Goal: Information Seeking & Learning: Learn about a topic

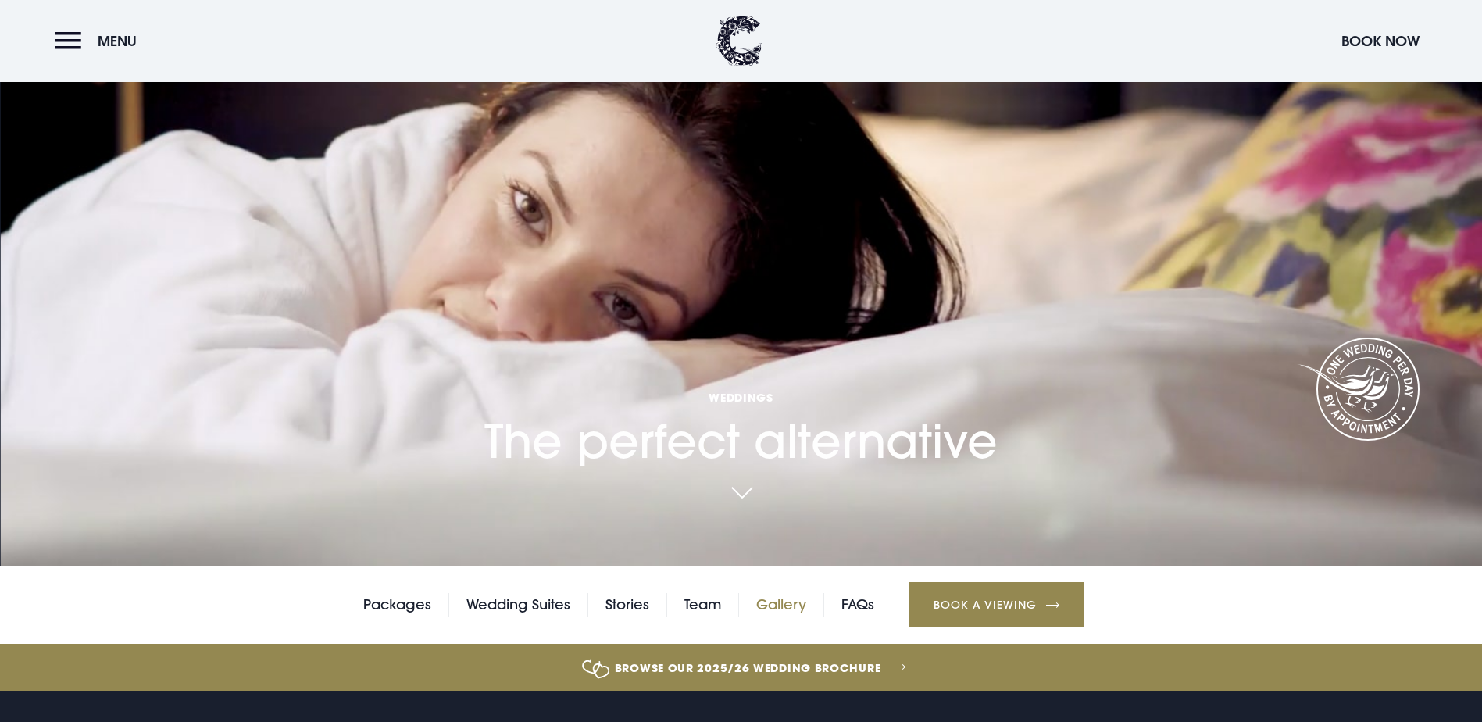
click at [775, 593] on link "Gallery" at bounding box center [781, 604] width 50 height 23
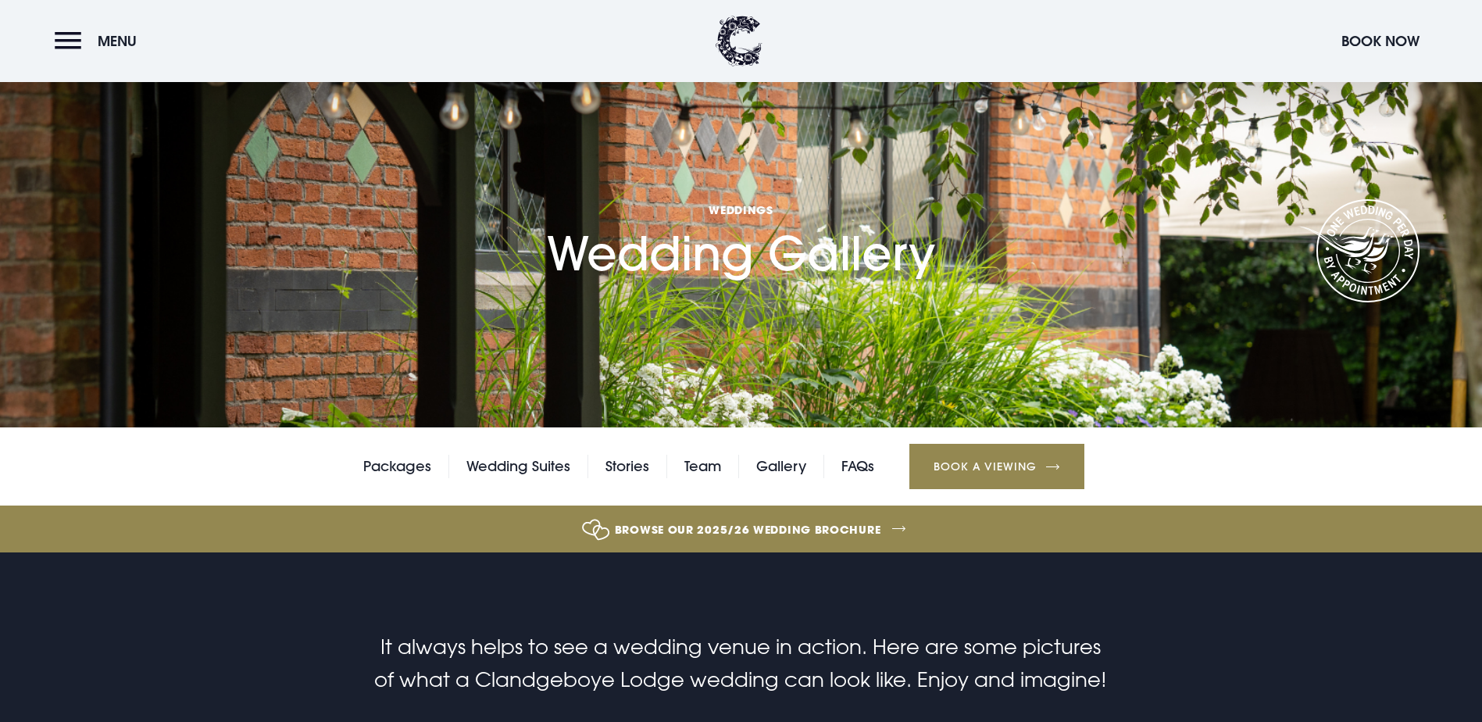
scroll to position [78, 0]
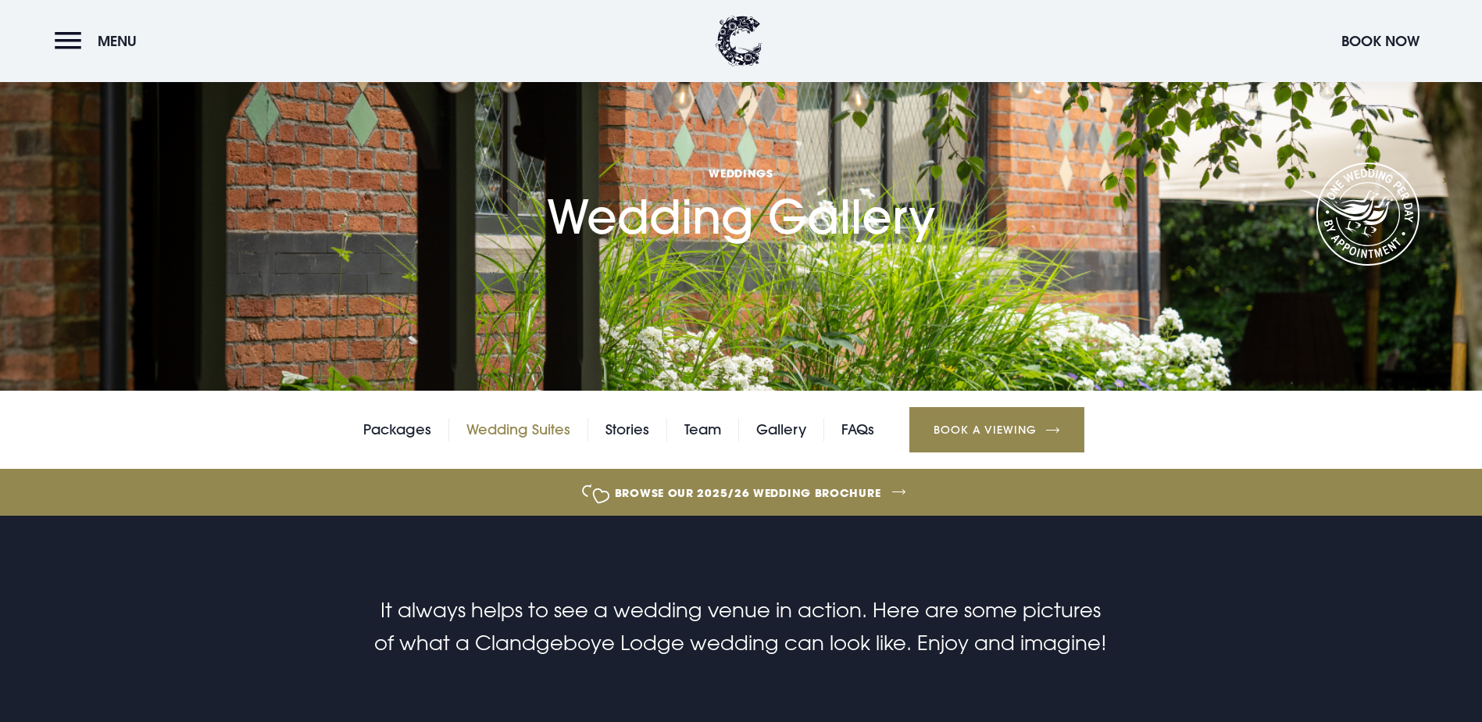
click at [534, 441] on link "Wedding Suites" at bounding box center [518, 429] width 104 height 23
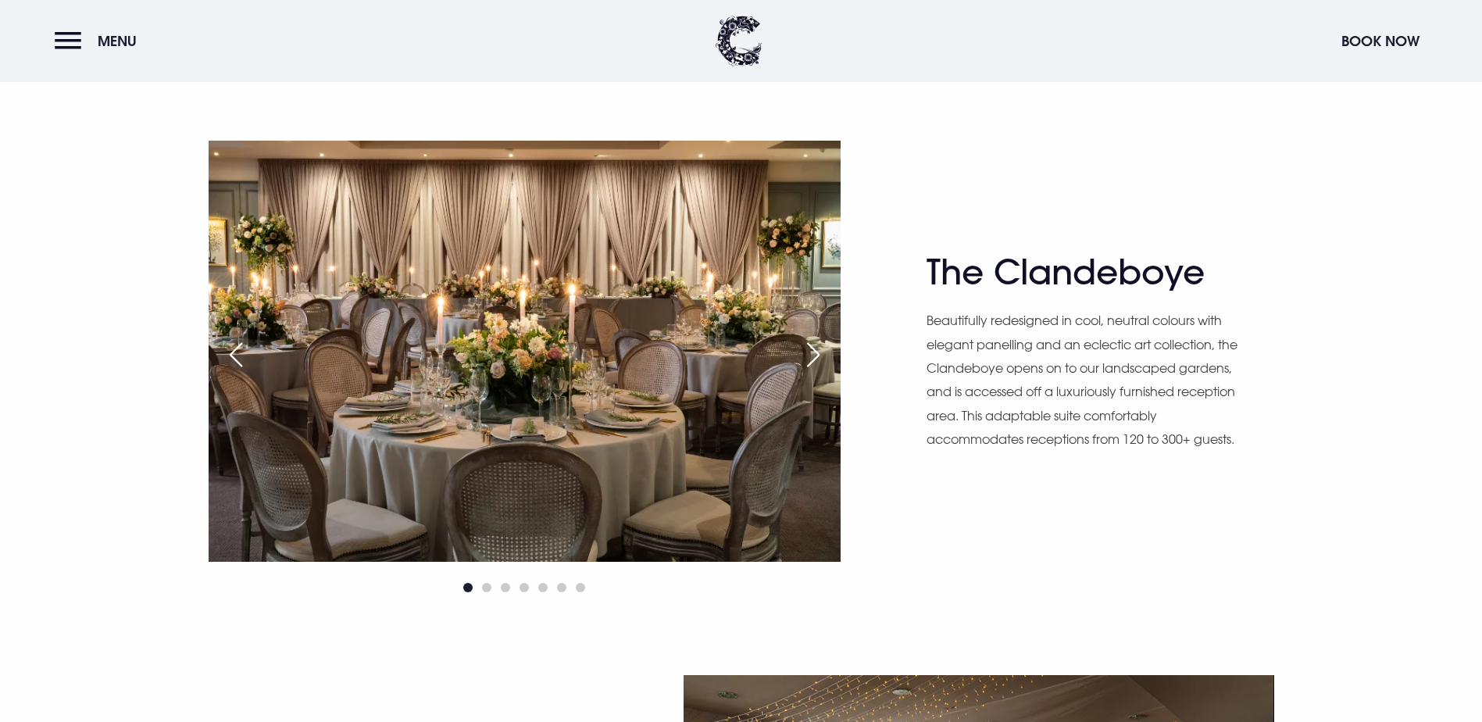
scroll to position [1094, 0]
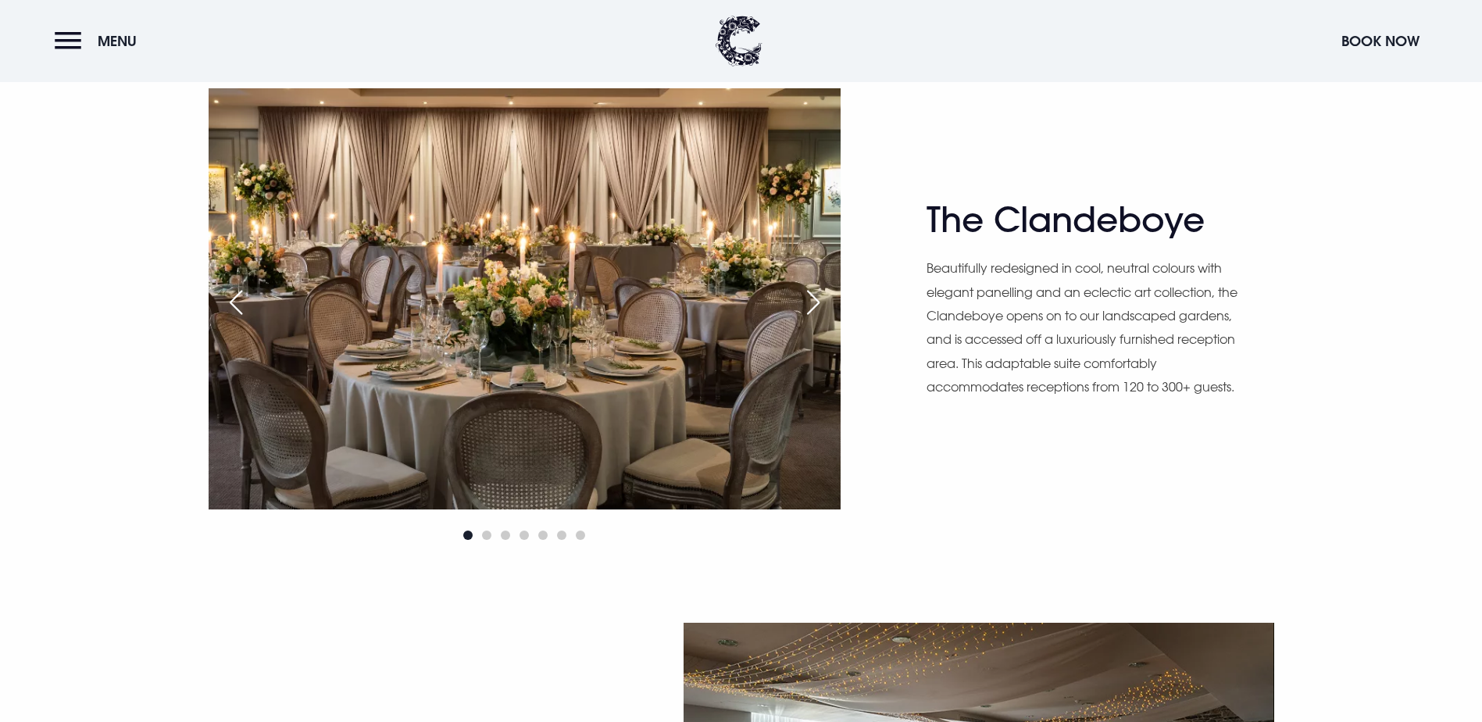
click at [810, 303] on div "Next slide" at bounding box center [813, 302] width 39 height 34
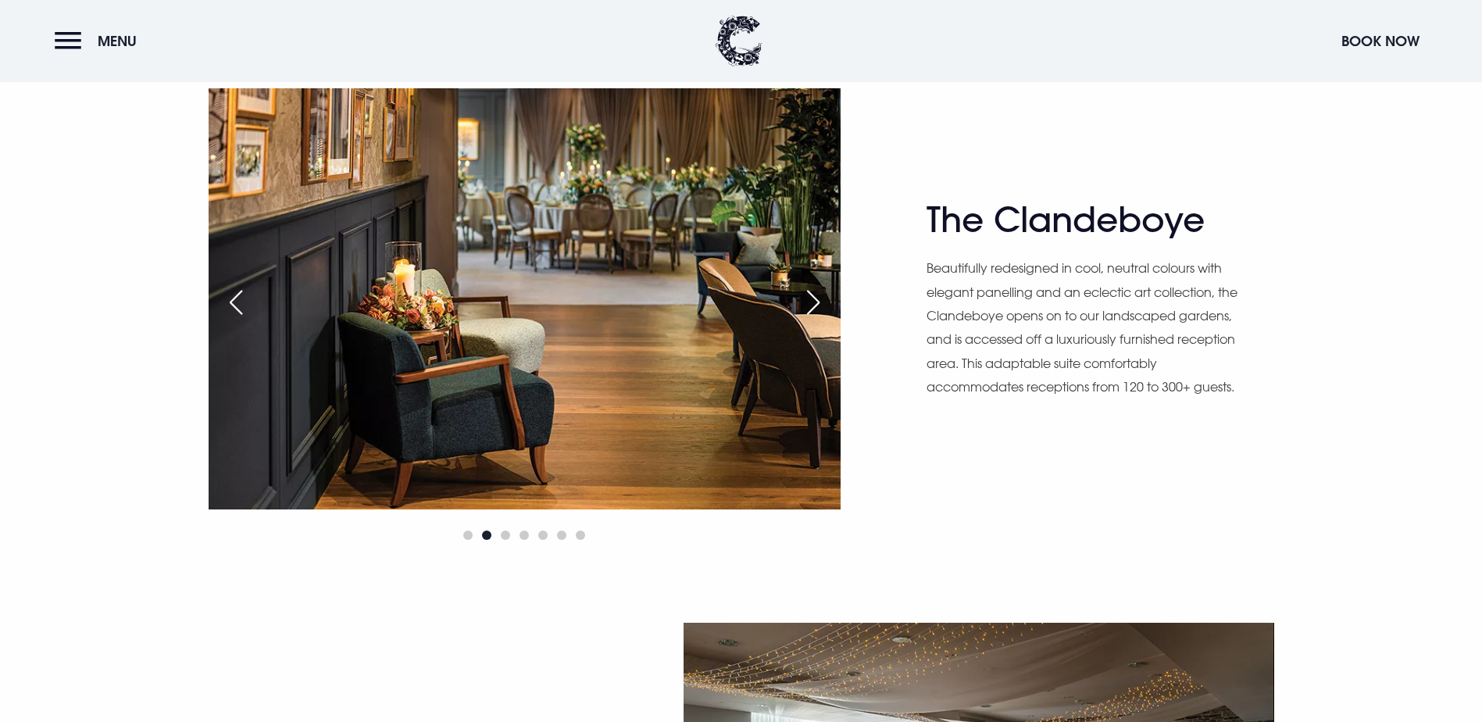
click at [810, 303] on div "Next slide" at bounding box center [813, 302] width 39 height 34
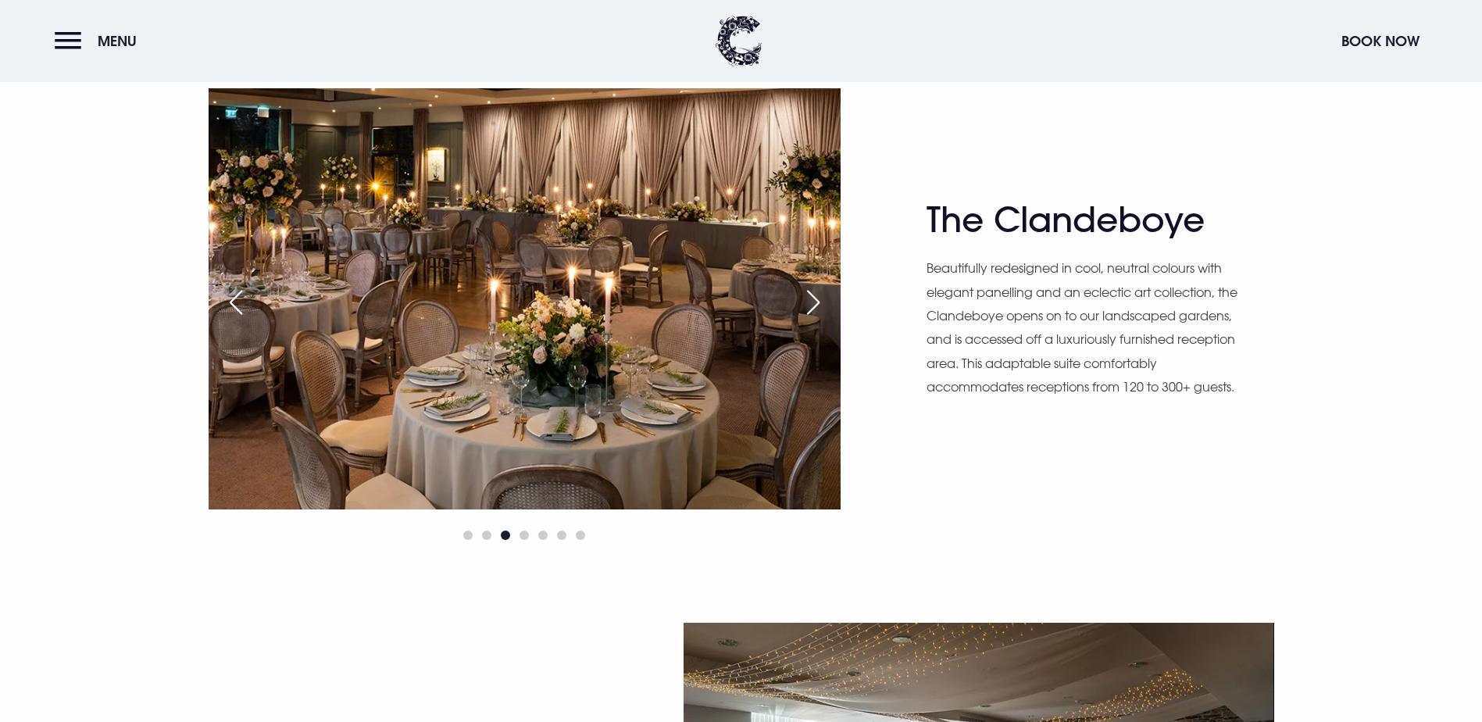
click at [819, 302] on div "Next slide" at bounding box center [813, 302] width 39 height 34
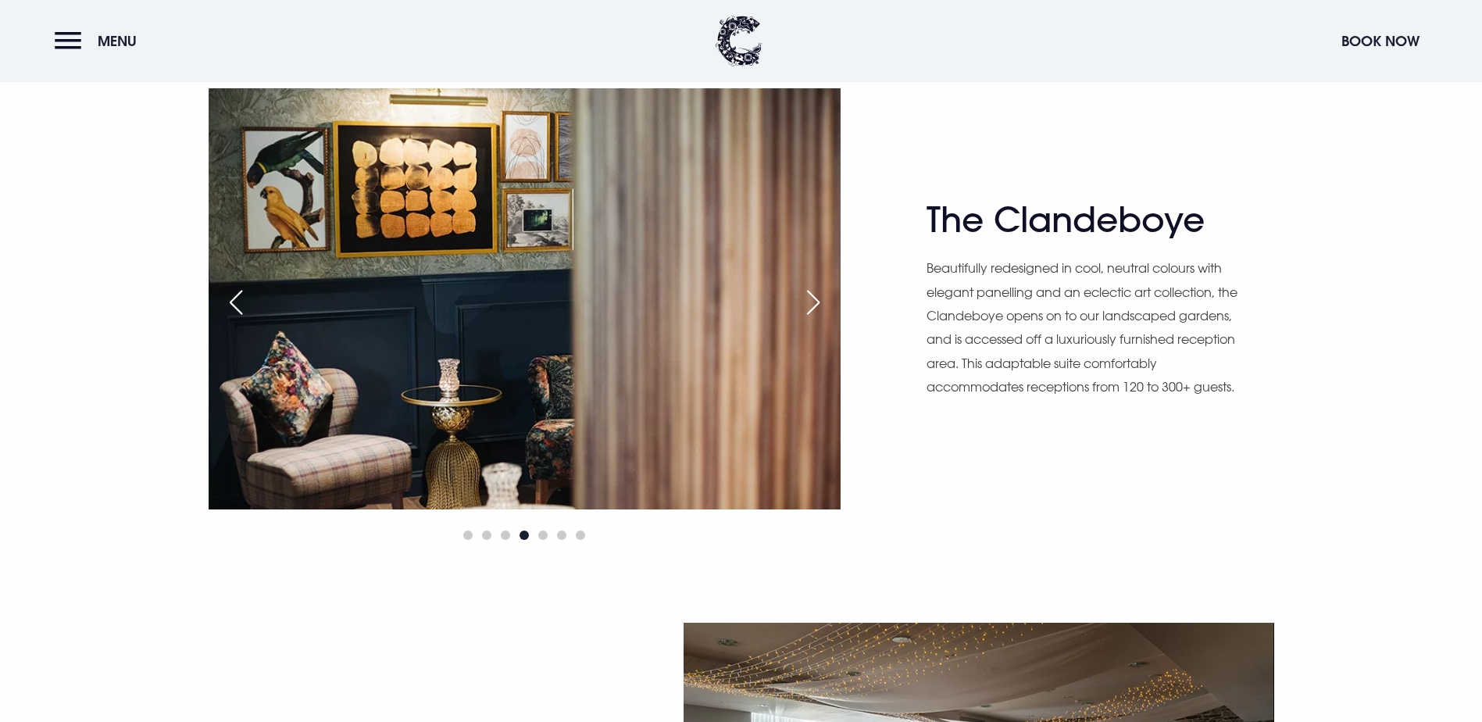
click at [819, 302] on div "Next slide" at bounding box center [813, 302] width 39 height 34
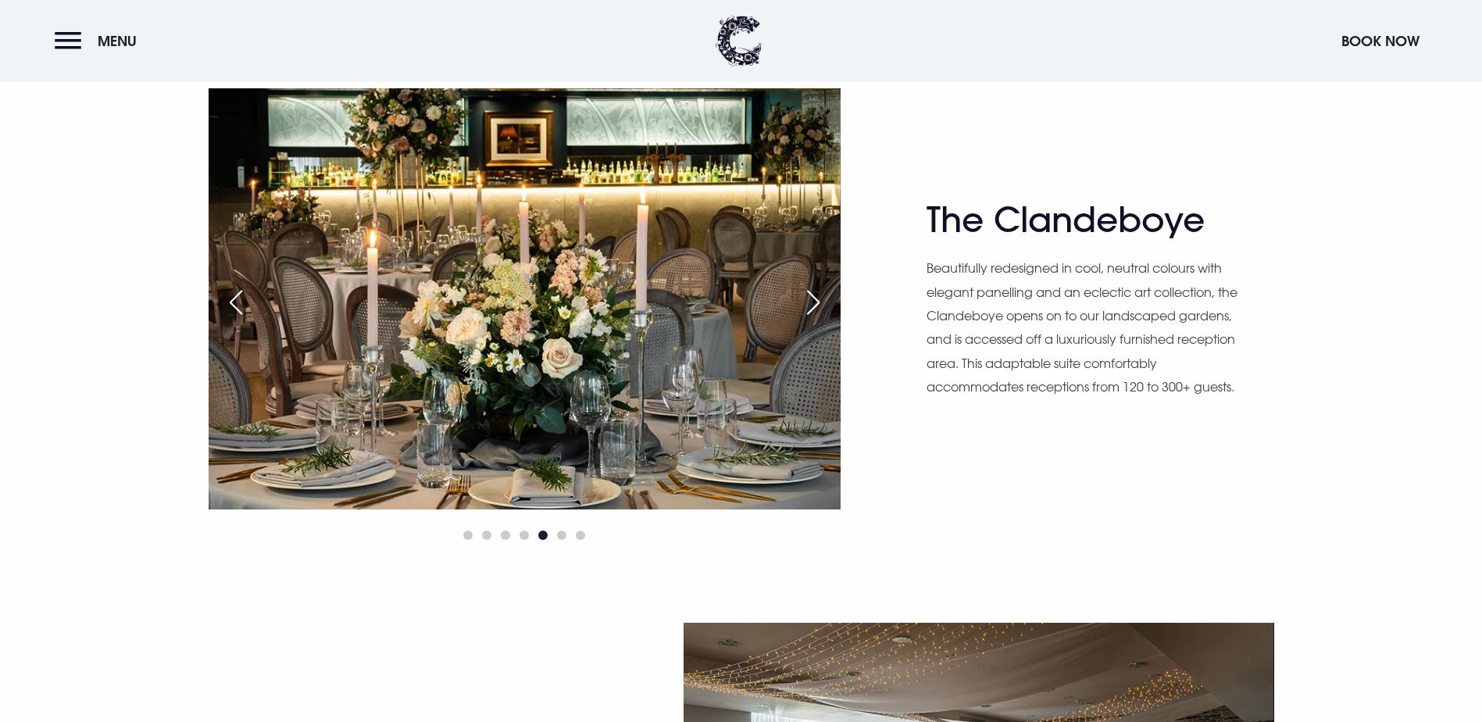
click at [819, 302] on div "Next slide" at bounding box center [813, 302] width 39 height 34
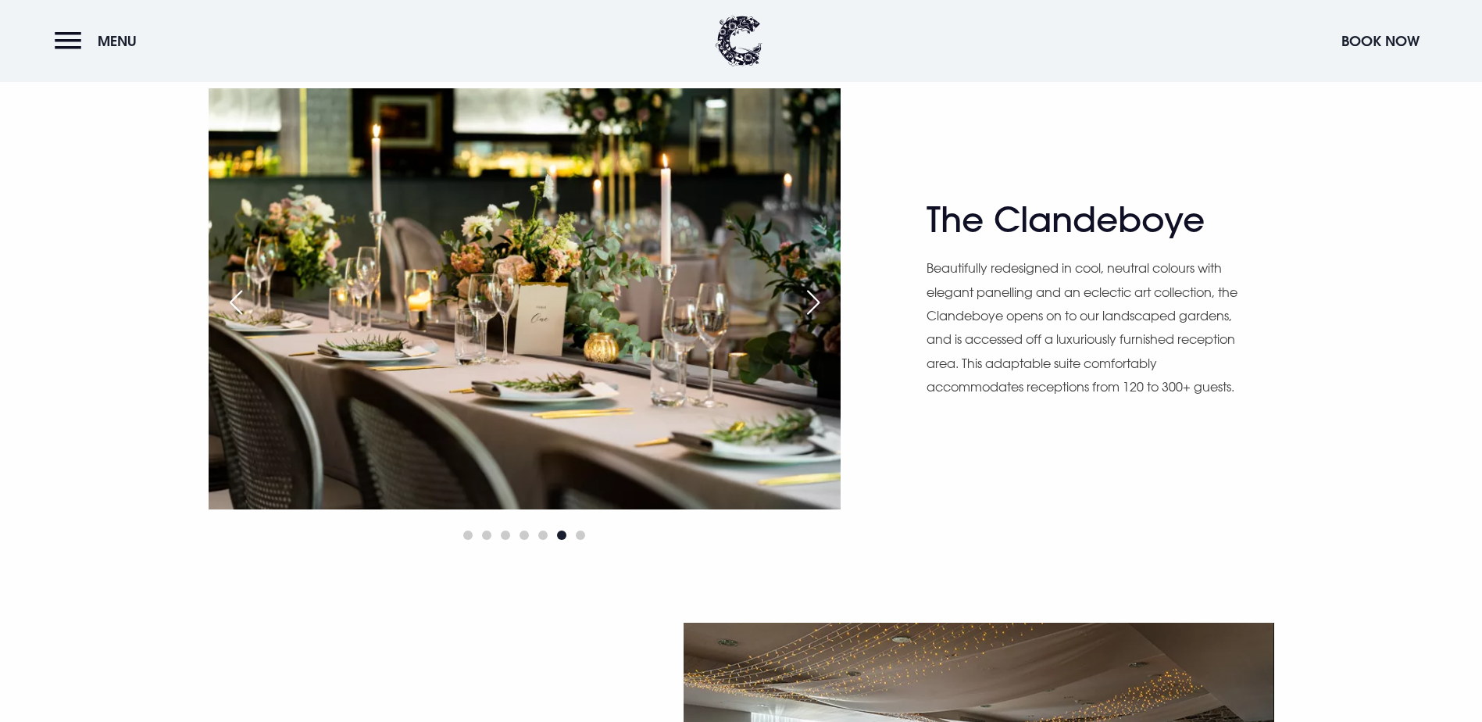
click at [819, 302] on div "Next slide" at bounding box center [813, 302] width 39 height 34
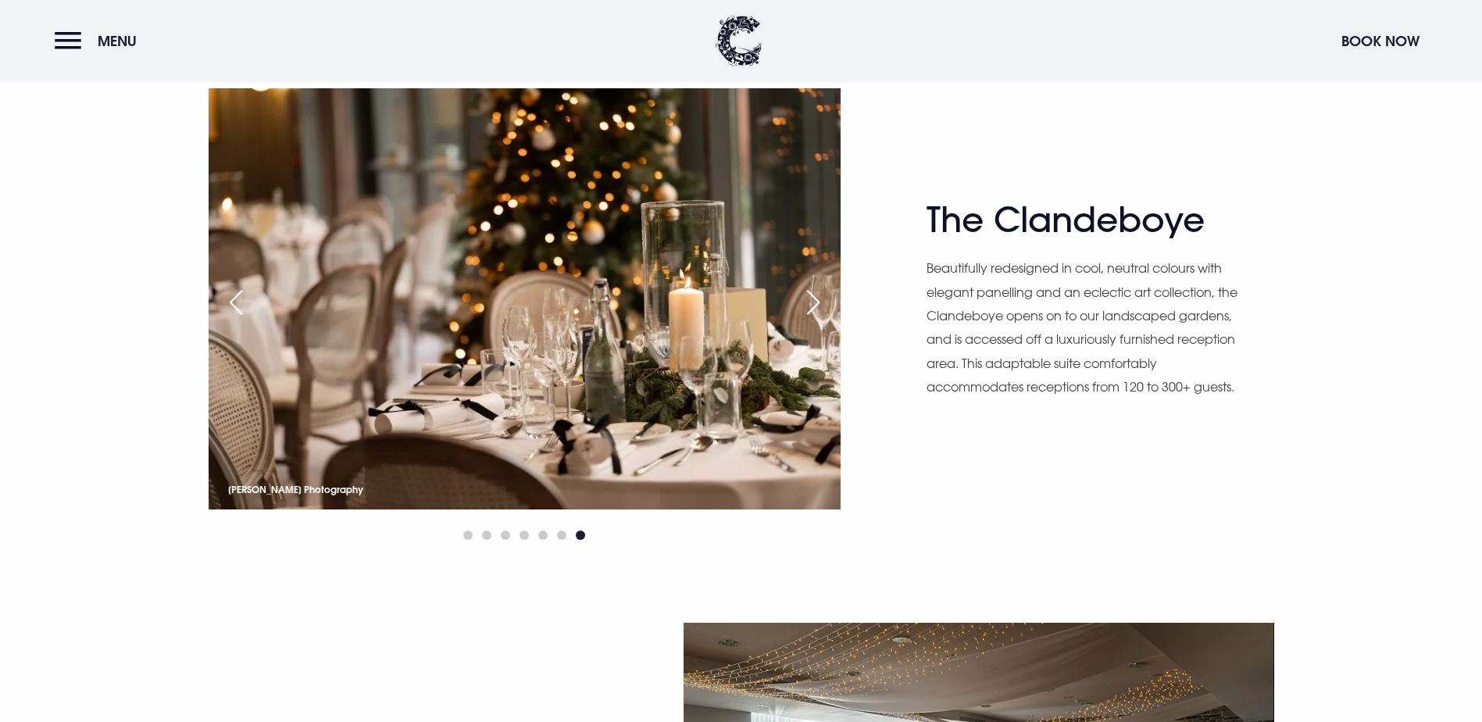
click at [819, 302] on div "Next slide" at bounding box center [813, 302] width 39 height 34
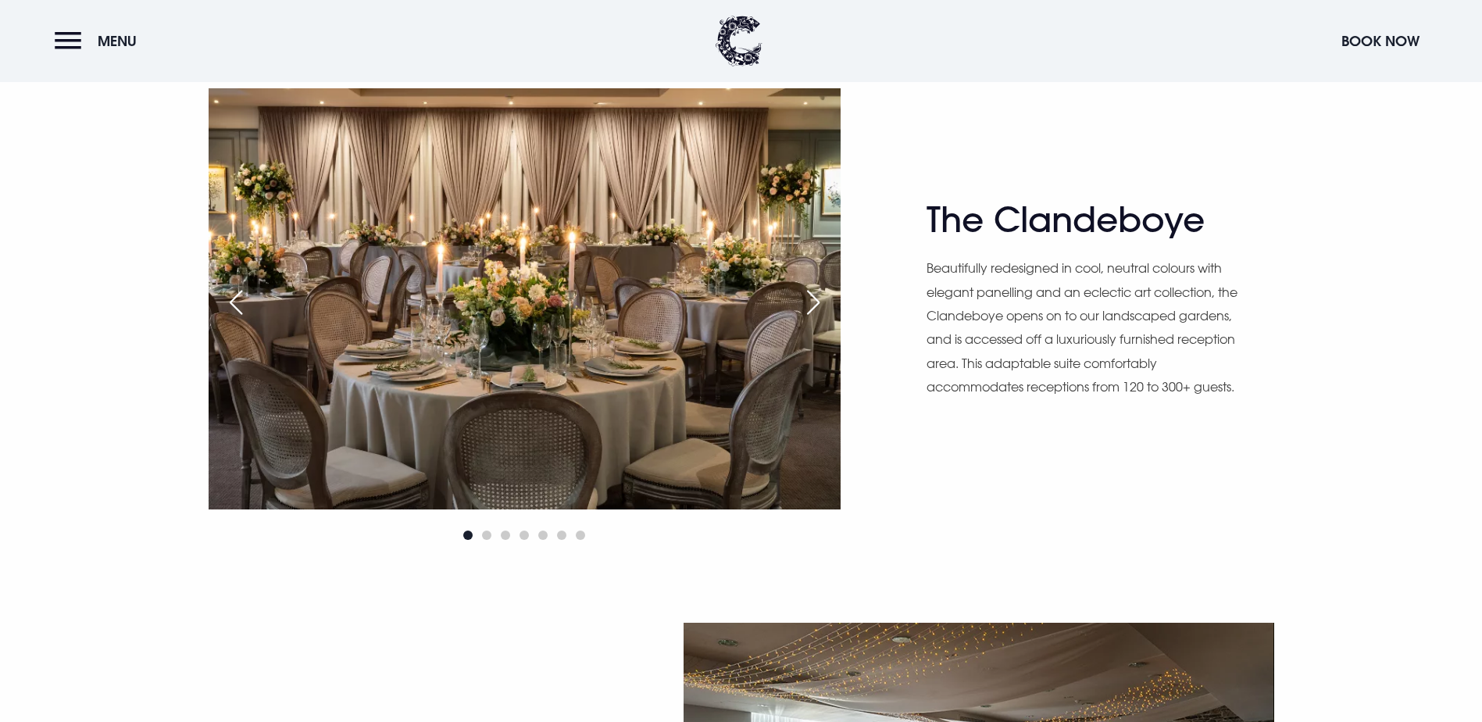
click at [819, 302] on div "Next slide" at bounding box center [813, 302] width 39 height 34
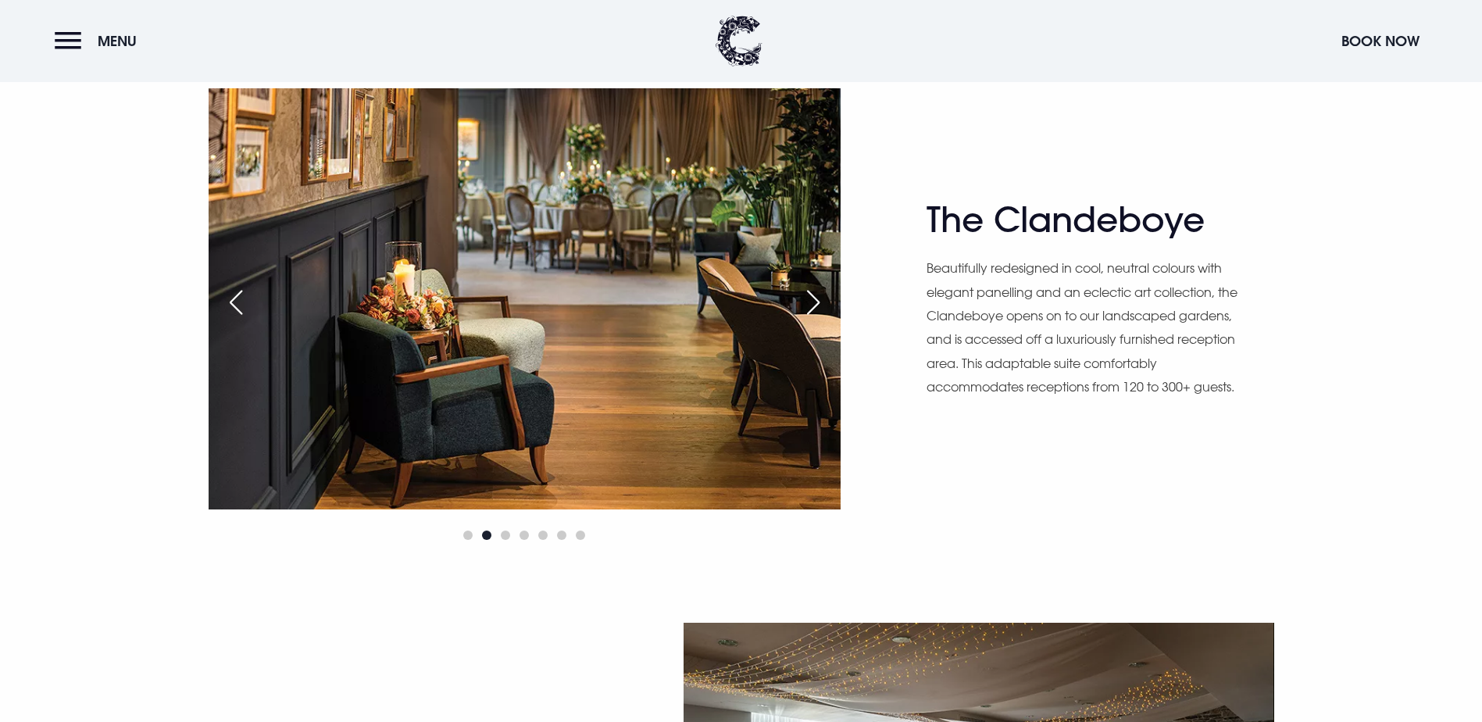
click at [819, 302] on div "Next slide" at bounding box center [813, 302] width 39 height 34
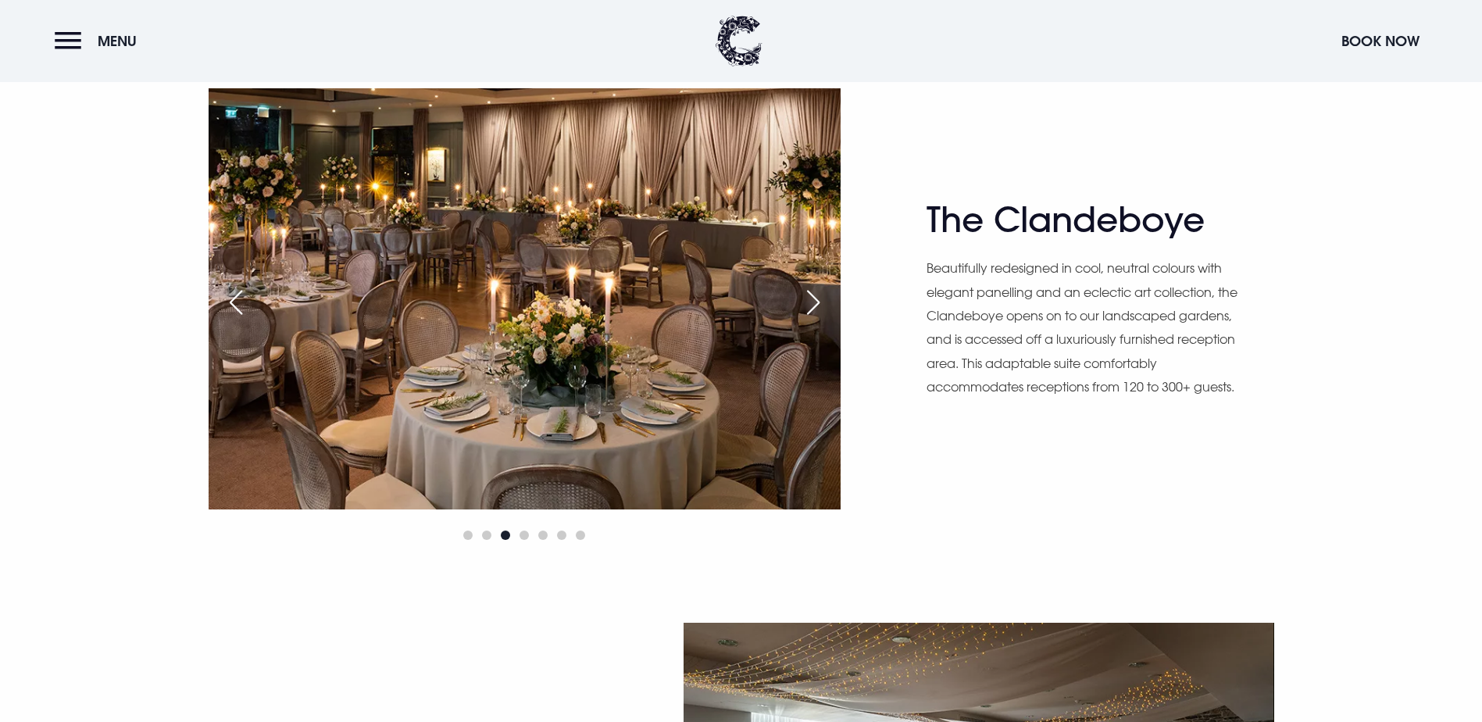
click at [819, 302] on div "Next slide" at bounding box center [813, 302] width 39 height 34
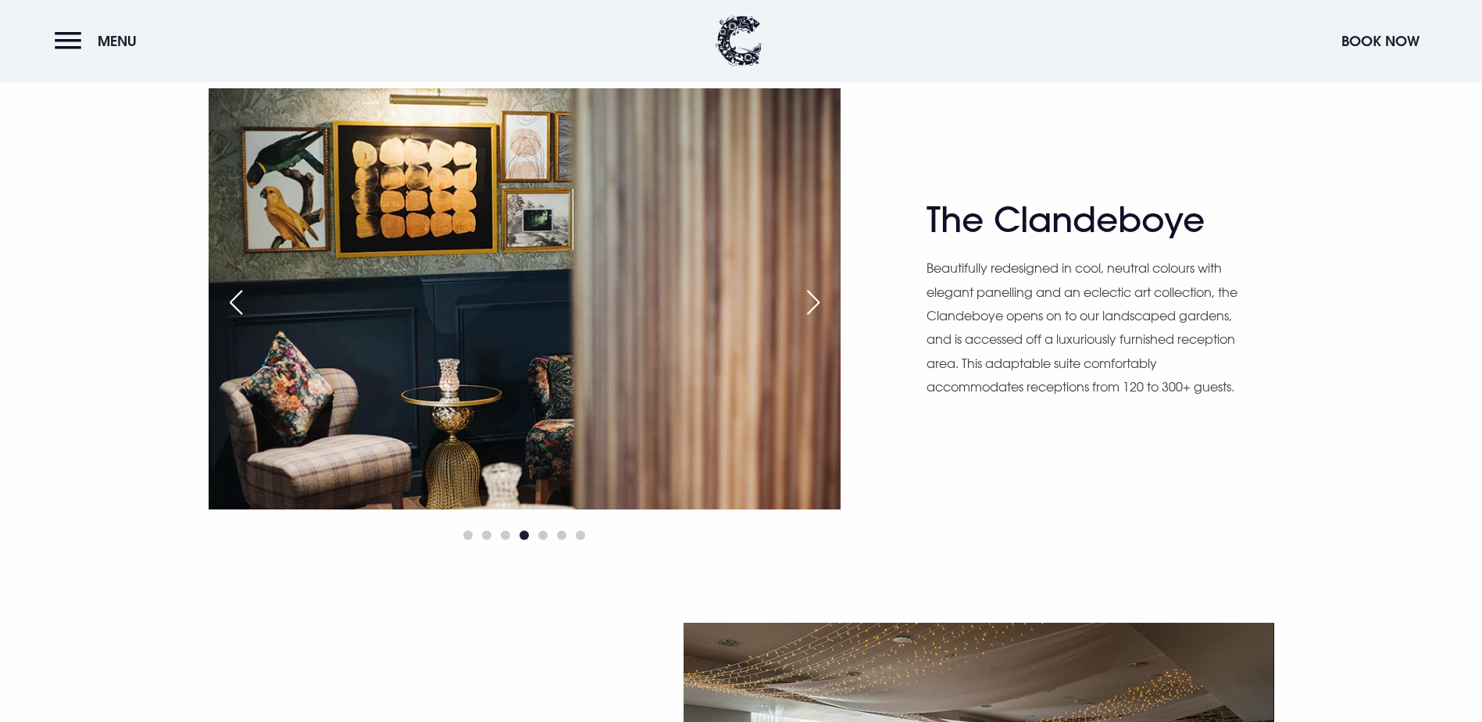
click at [819, 302] on div "Next slide" at bounding box center [813, 302] width 39 height 34
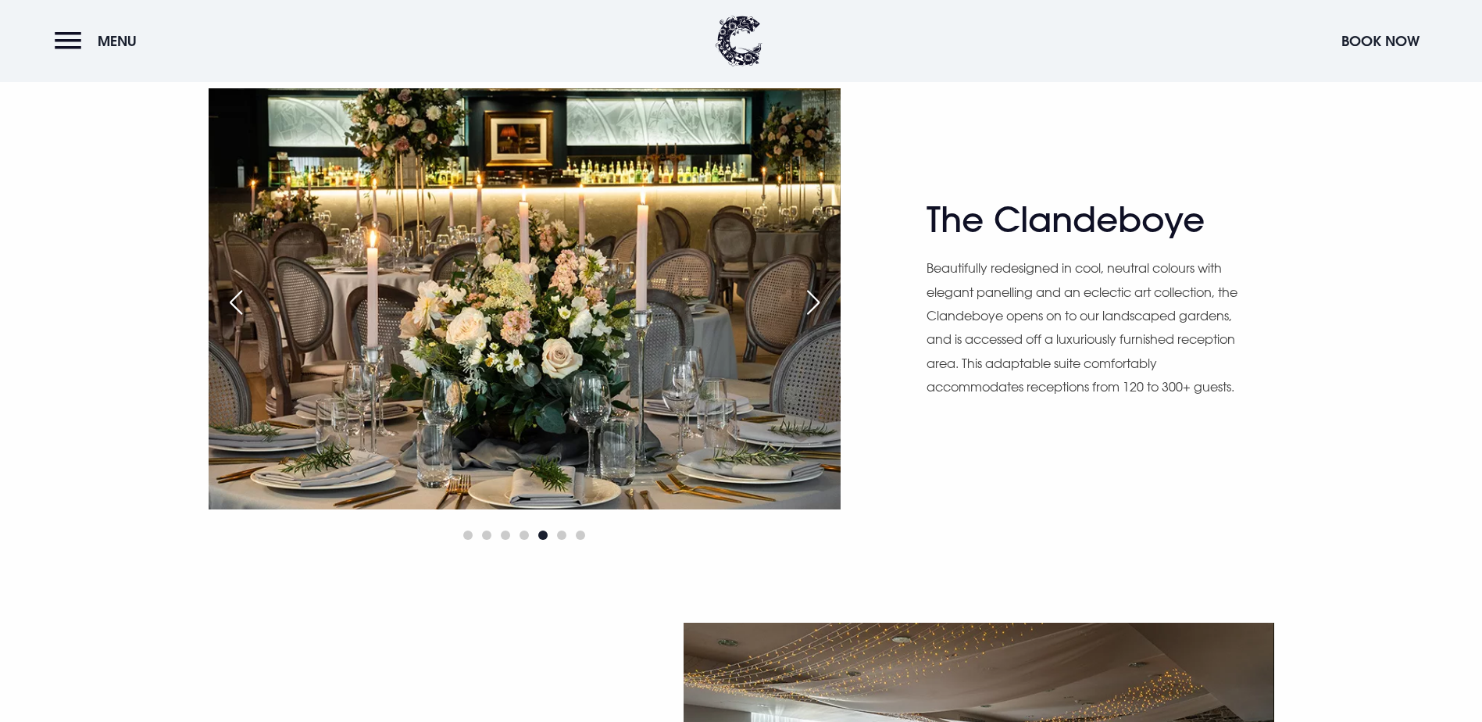
click at [819, 302] on div "Next slide" at bounding box center [813, 302] width 39 height 34
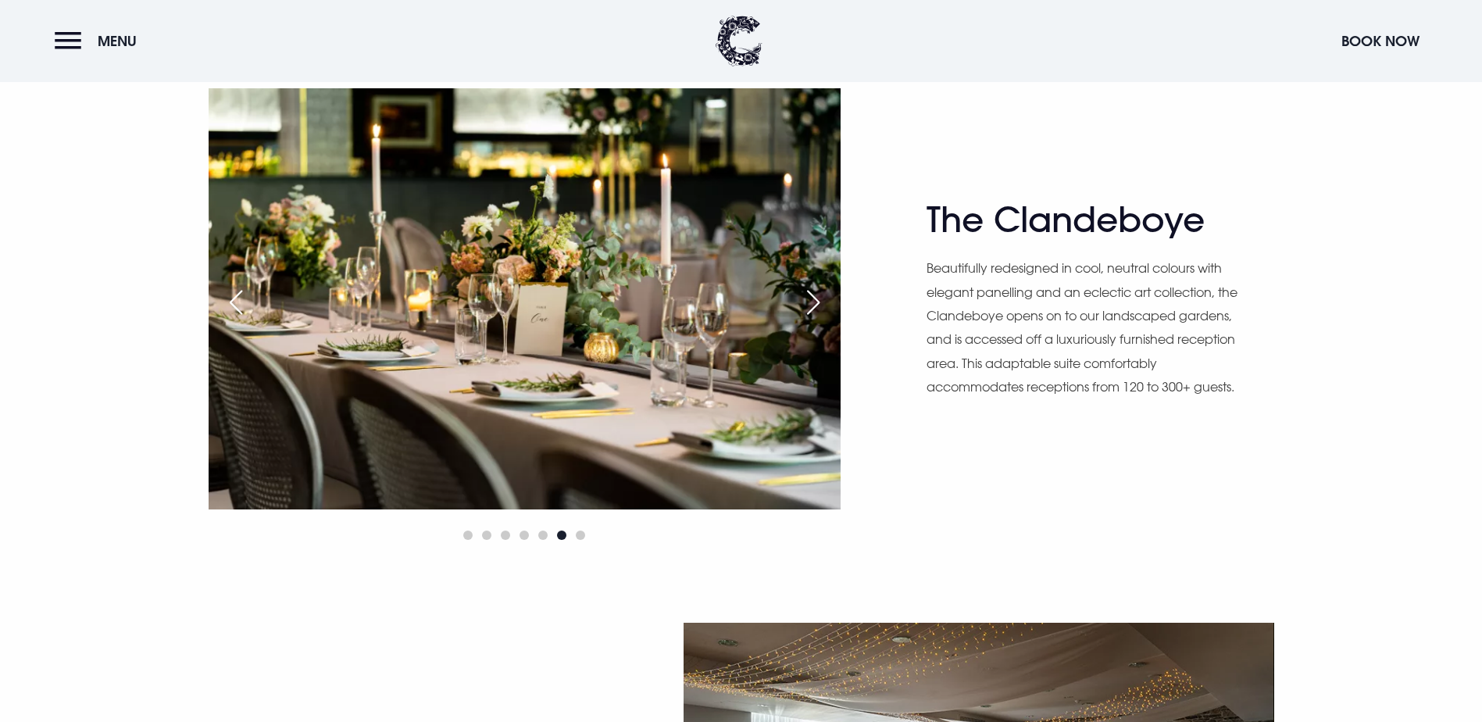
click at [819, 302] on div "Next slide" at bounding box center [813, 302] width 39 height 34
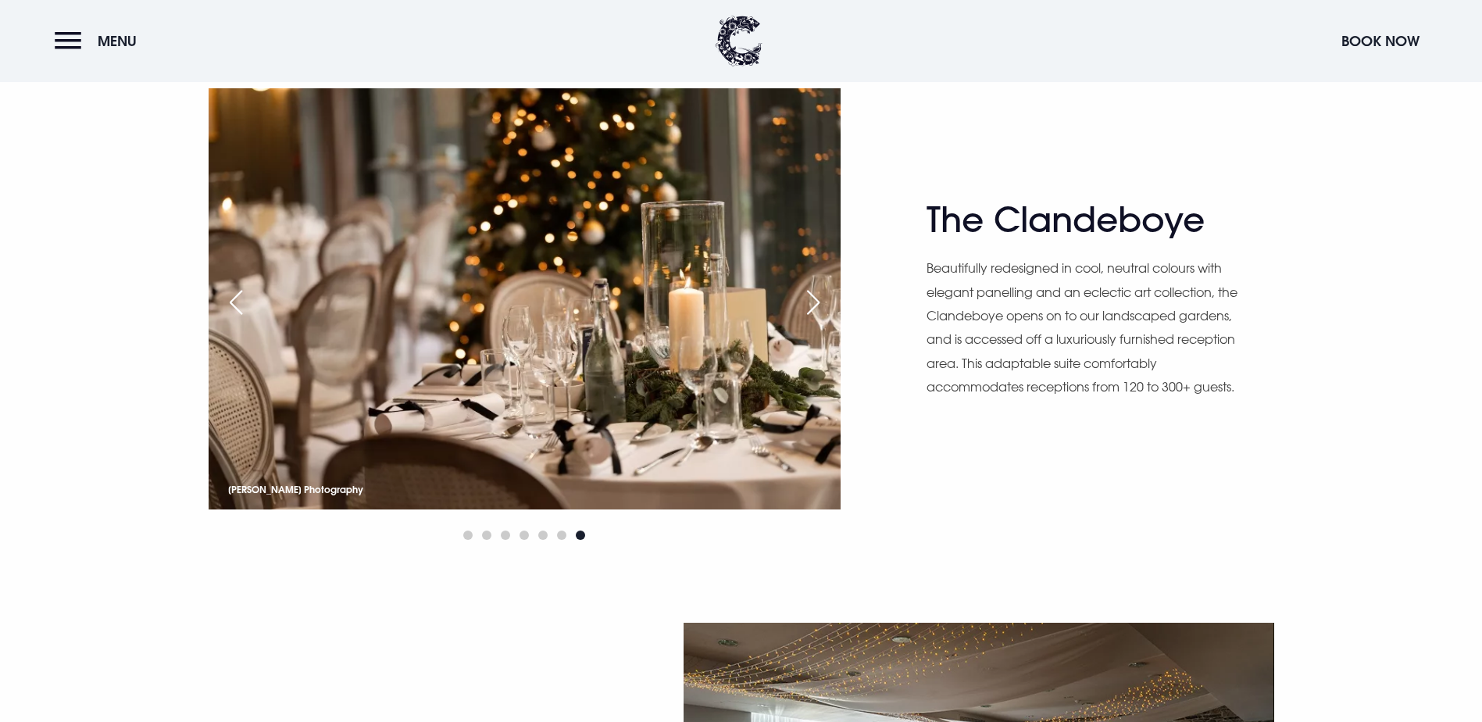
click at [819, 302] on div "Next slide" at bounding box center [813, 302] width 39 height 34
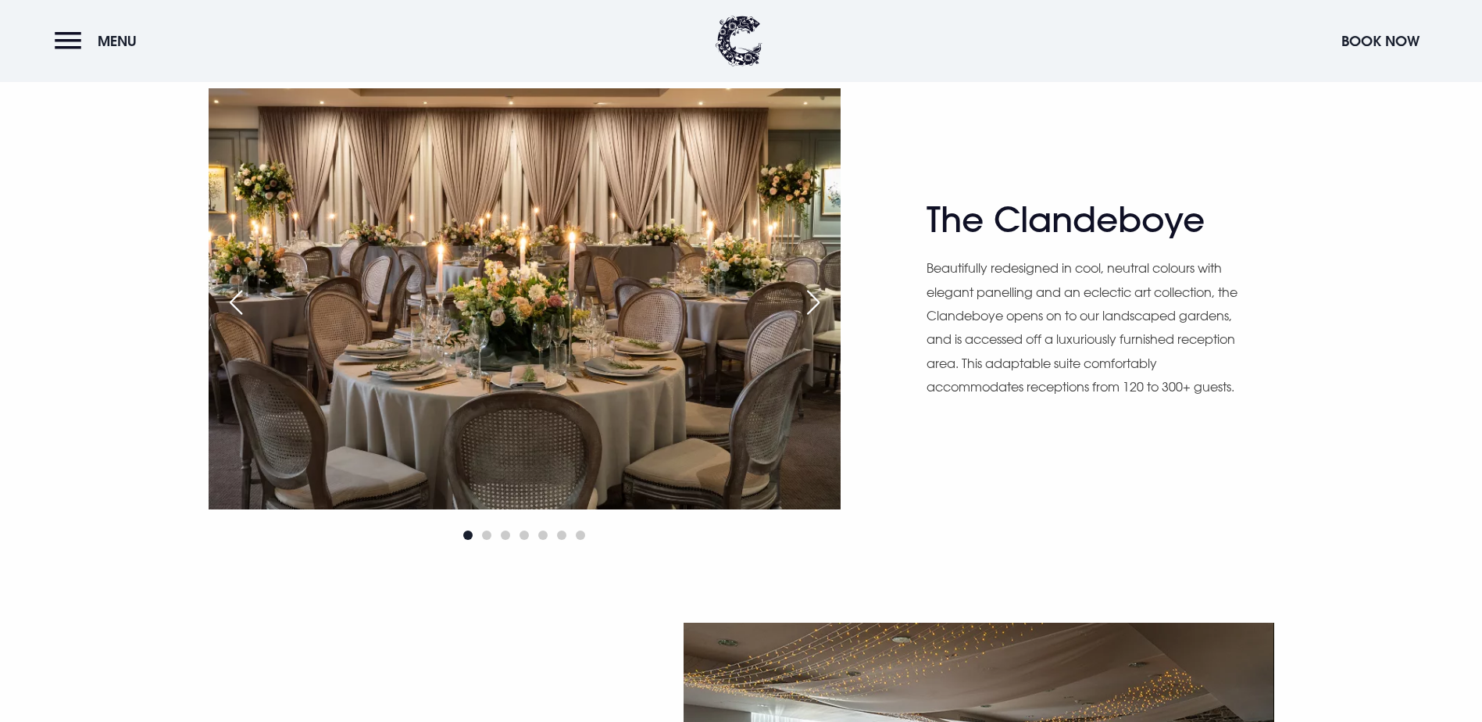
click at [819, 302] on div "Next slide" at bounding box center [813, 302] width 39 height 34
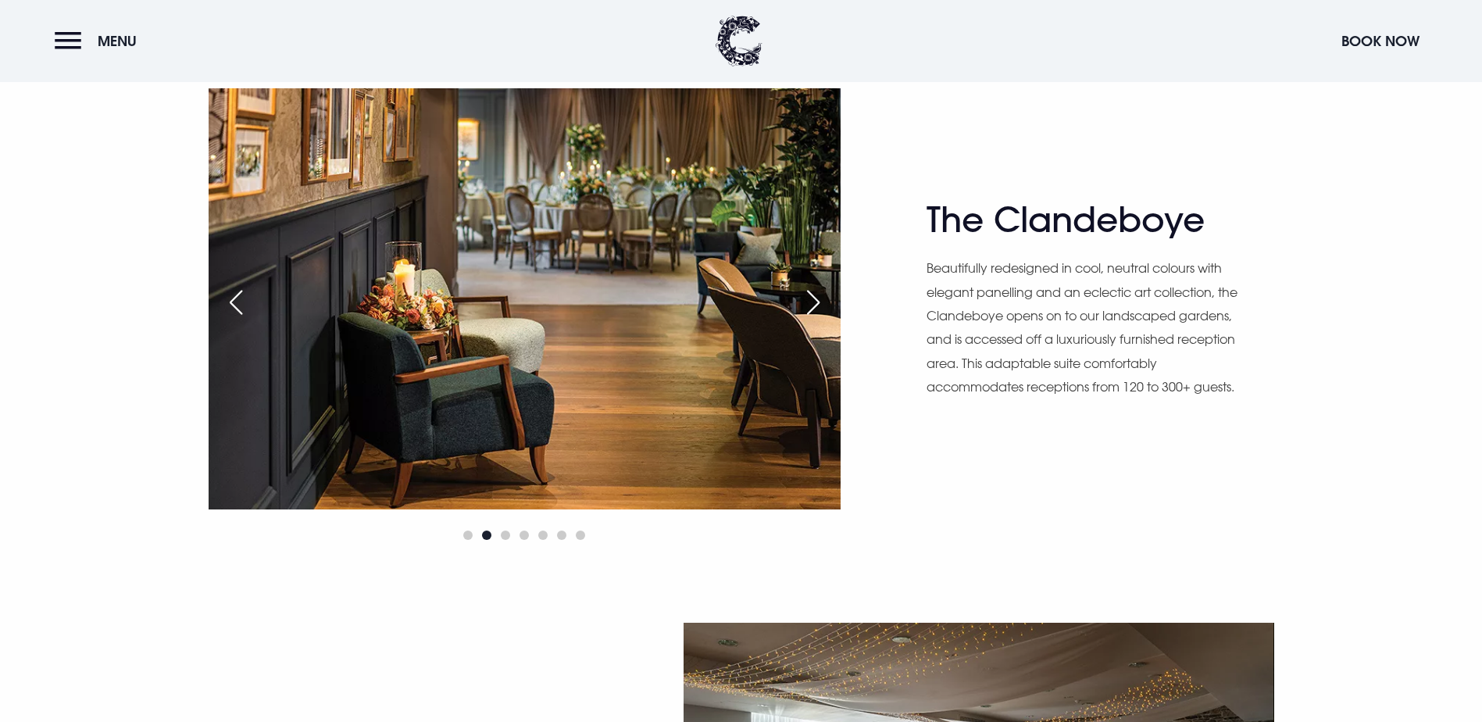
click at [819, 302] on div "Next slide" at bounding box center [813, 302] width 39 height 34
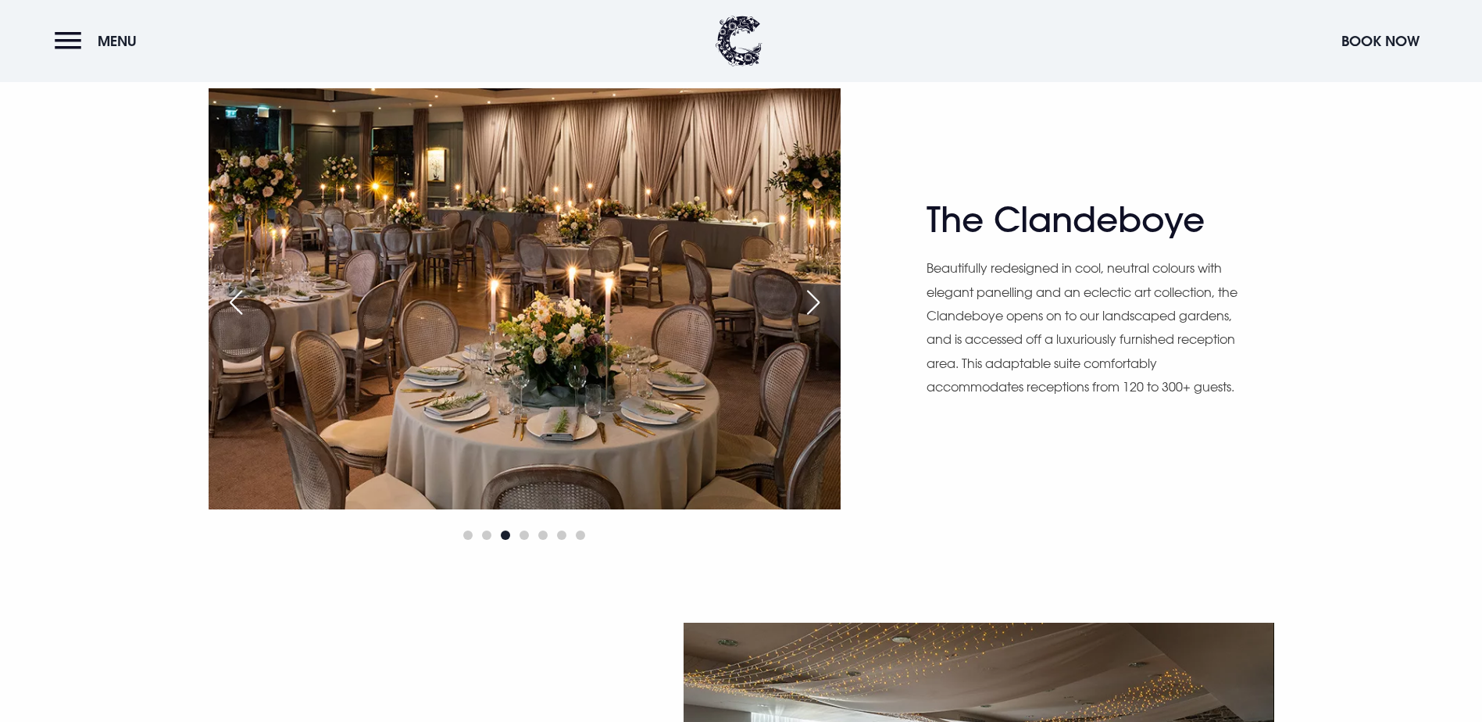
click at [819, 302] on div "Next slide" at bounding box center [813, 302] width 39 height 34
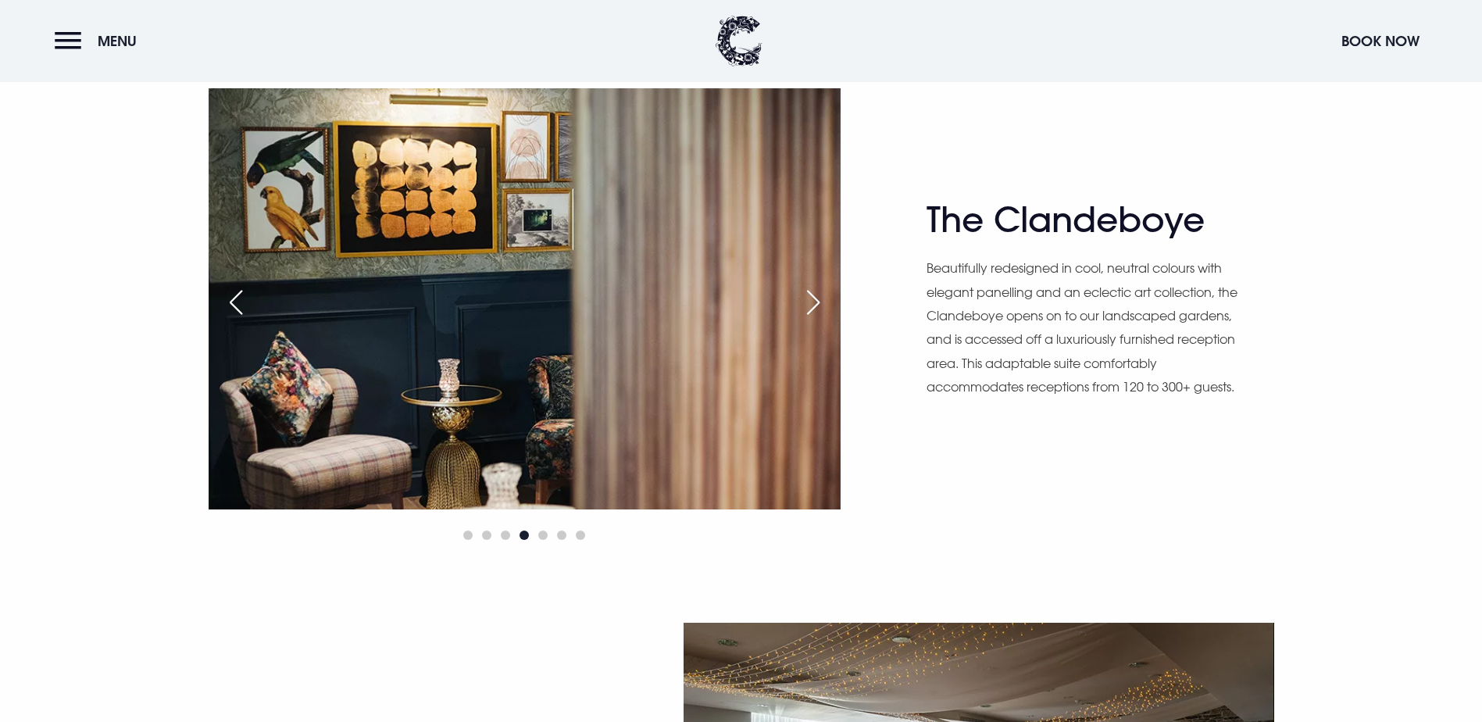
click at [819, 302] on div "Next slide" at bounding box center [813, 302] width 39 height 34
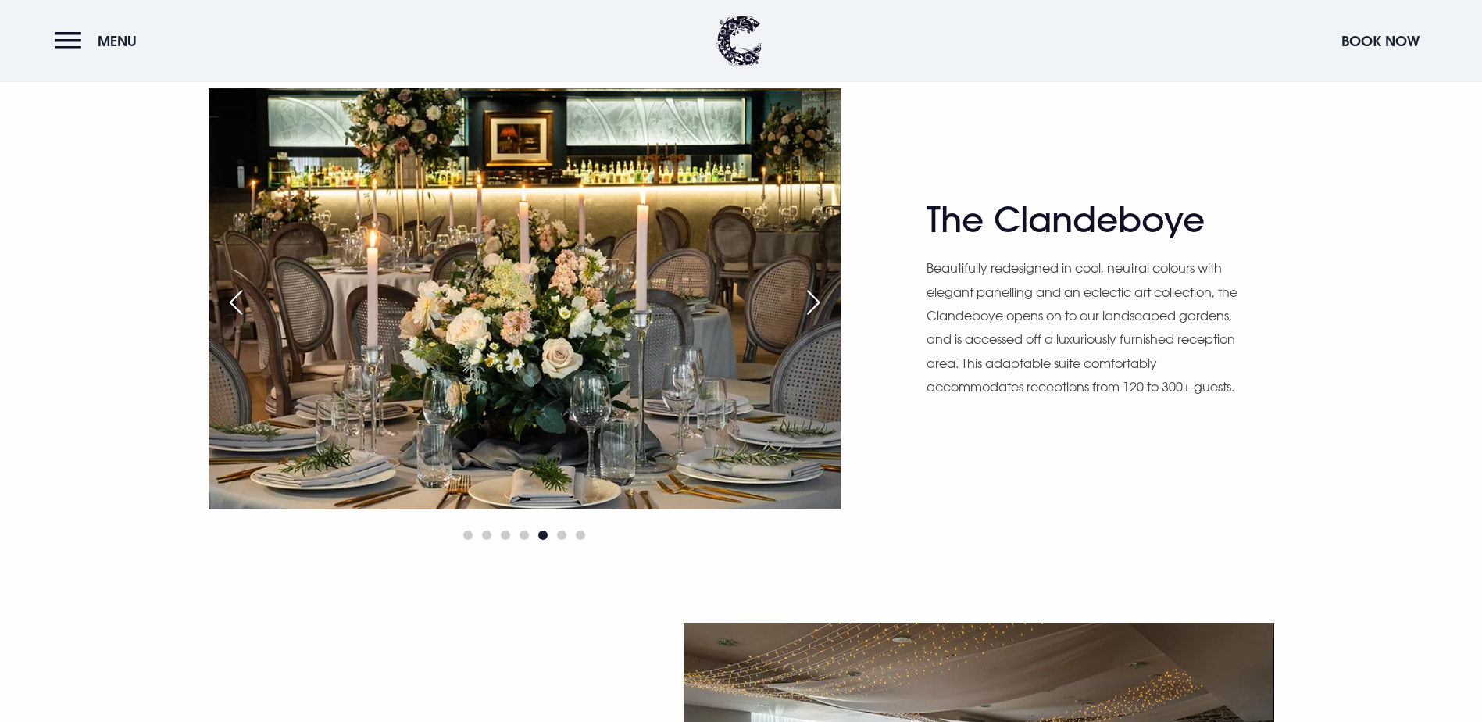
click at [819, 302] on div "Next slide" at bounding box center [813, 302] width 39 height 34
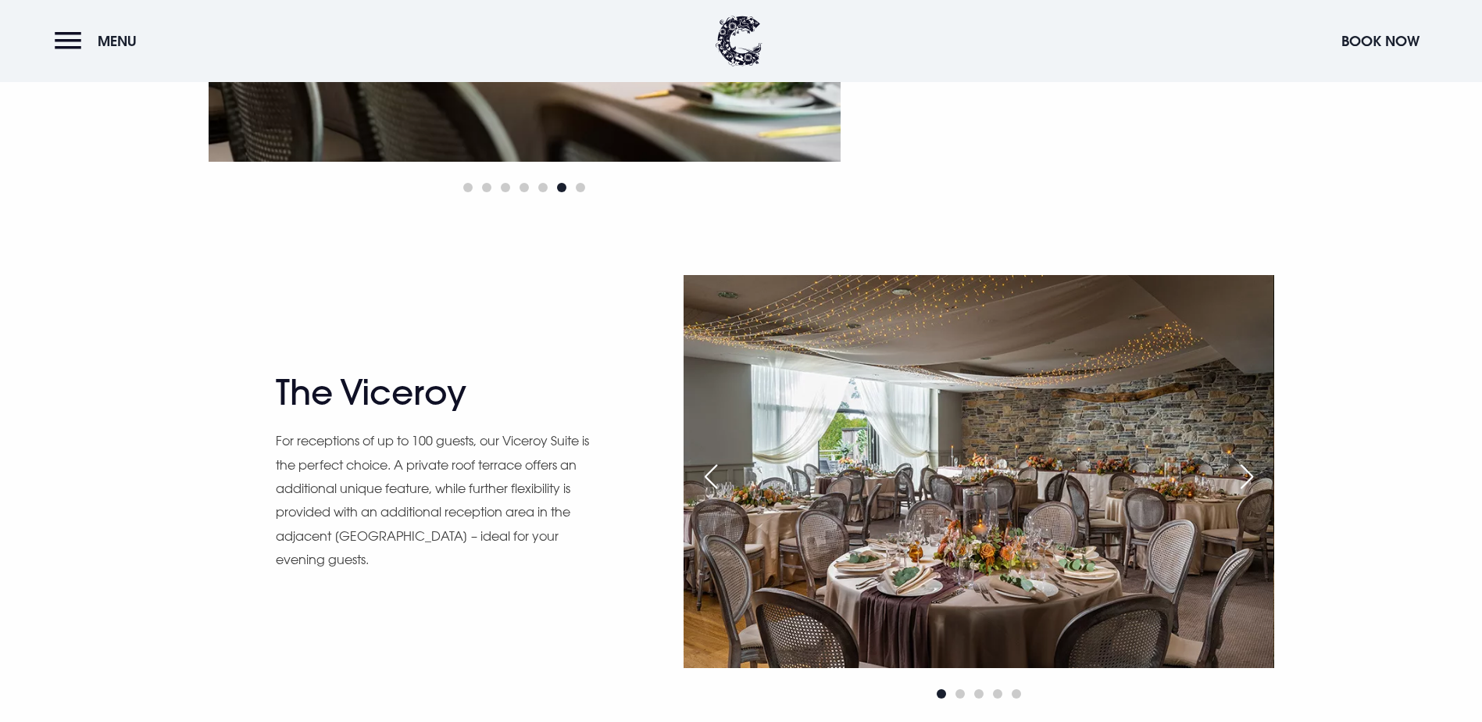
scroll to position [1562, 0]
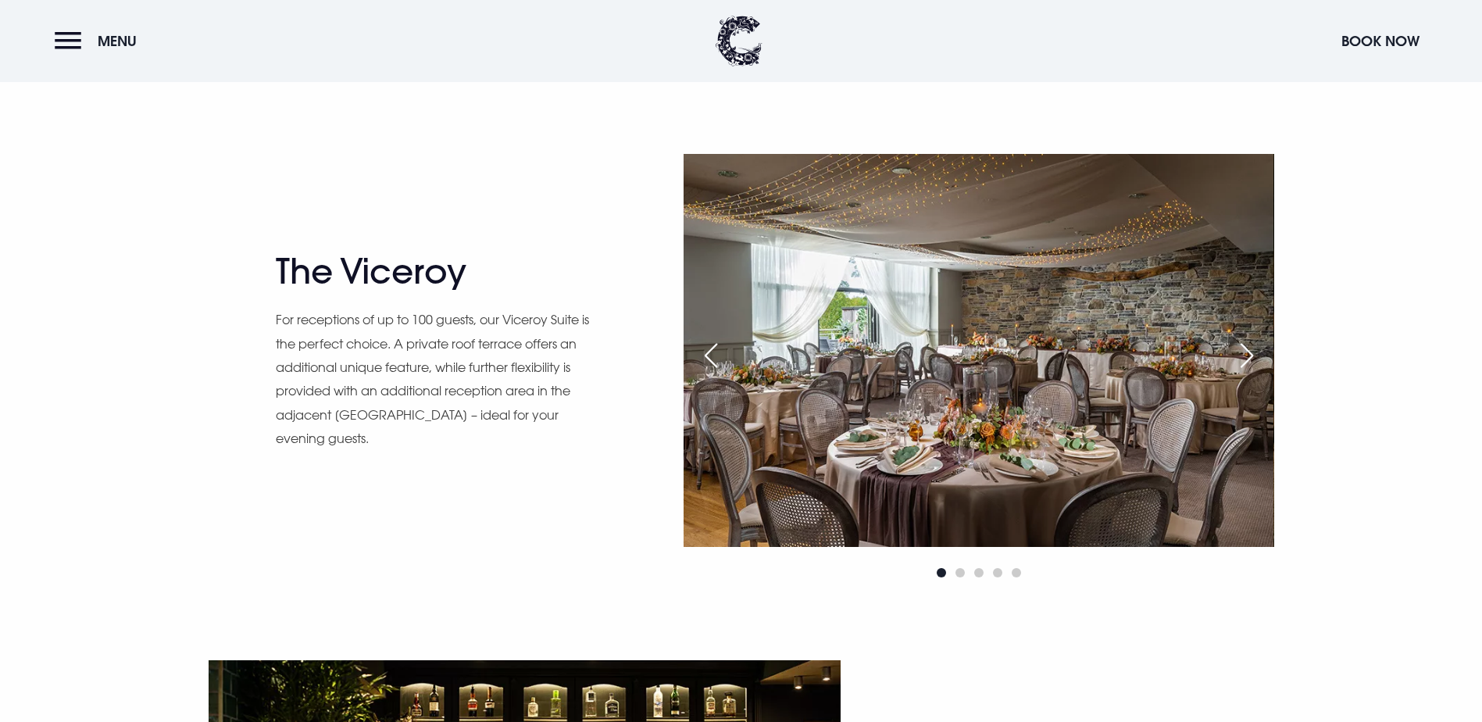
click at [1258, 354] on div "Next slide" at bounding box center [1246, 355] width 39 height 34
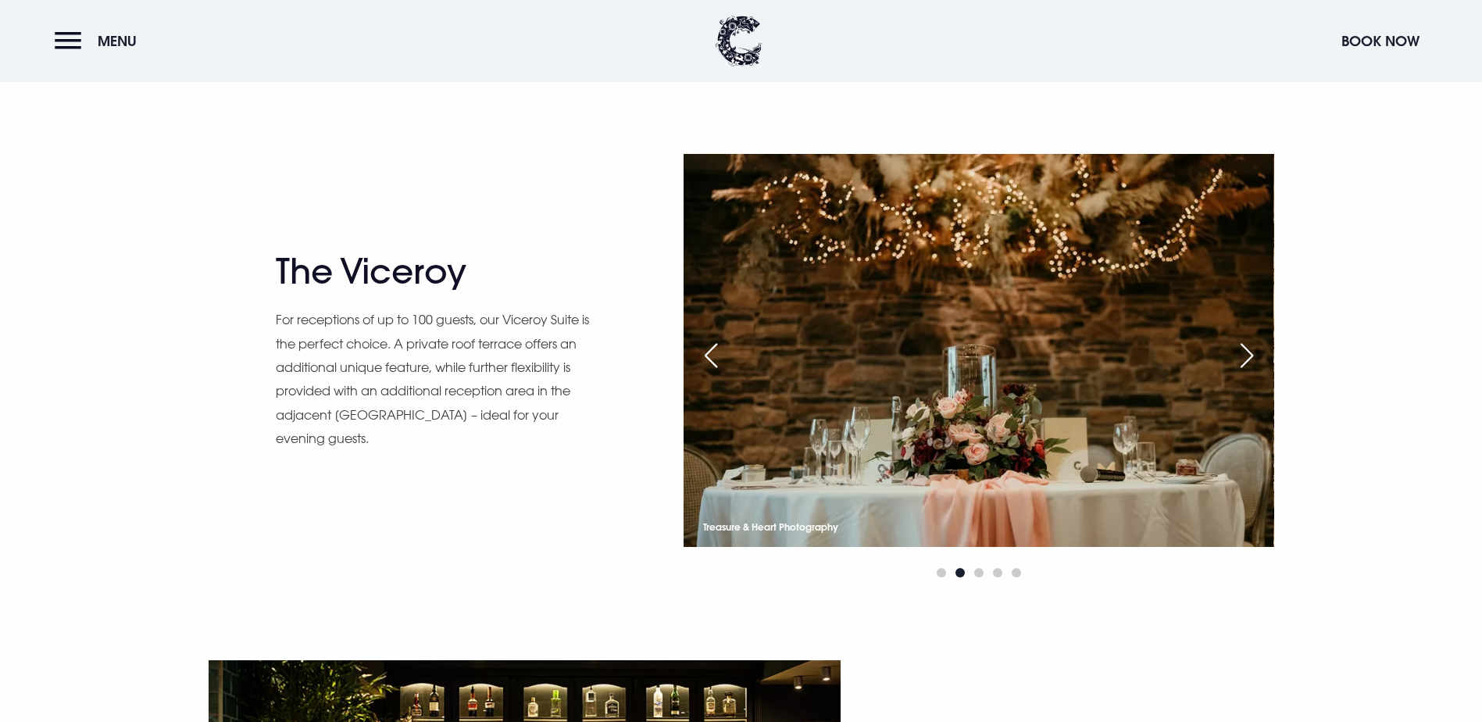
click at [1258, 354] on div "Next slide" at bounding box center [1246, 355] width 39 height 34
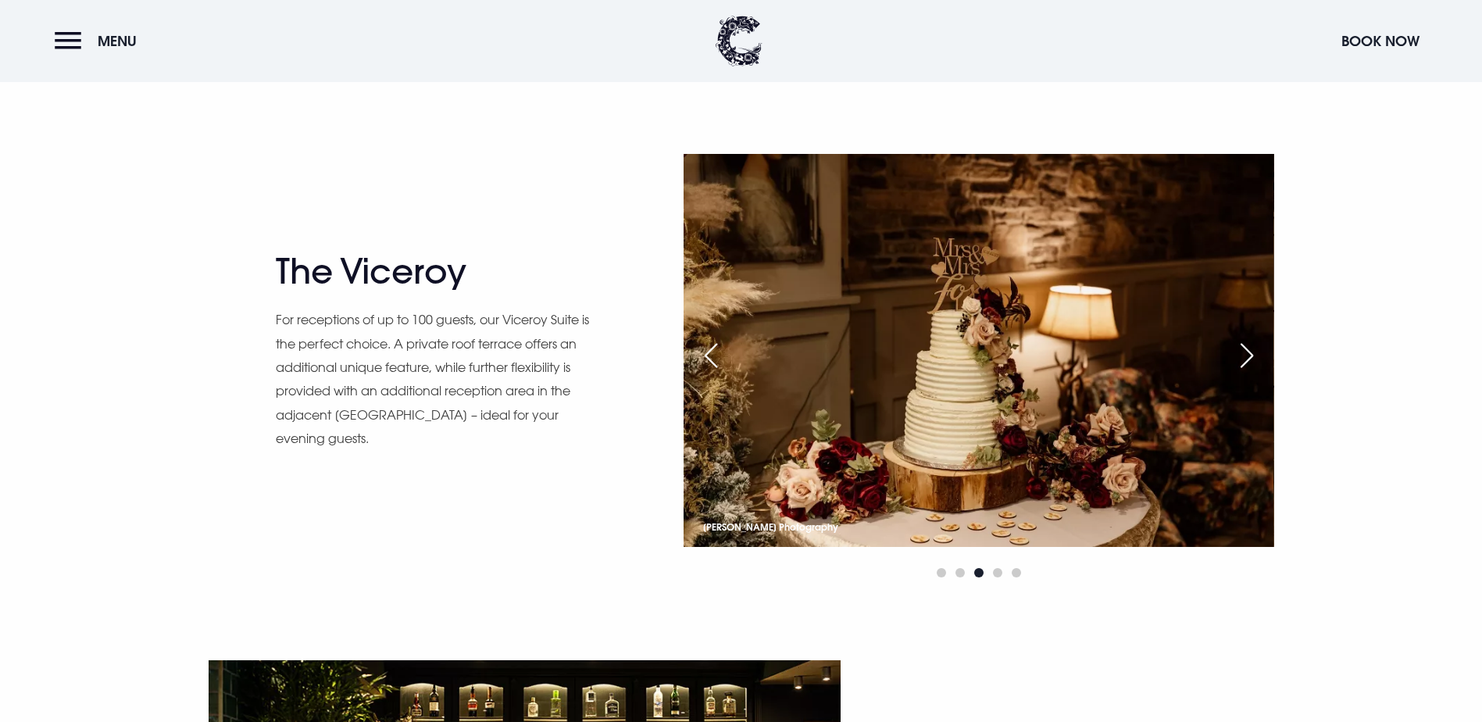
click at [1258, 354] on div "Next slide" at bounding box center [1246, 355] width 39 height 34
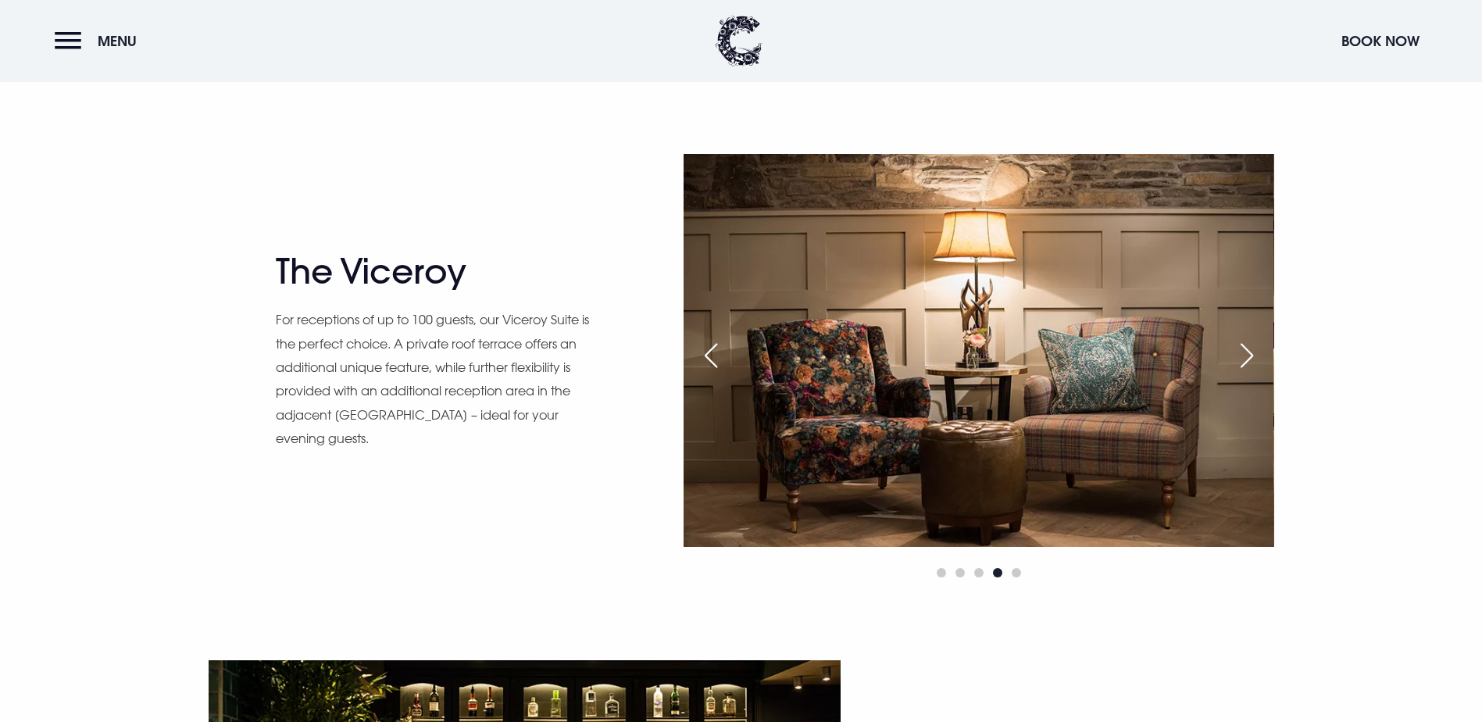
click at [1258, 354] on div "Next slide" at bounding box center [1246, 355] width 39 height 34
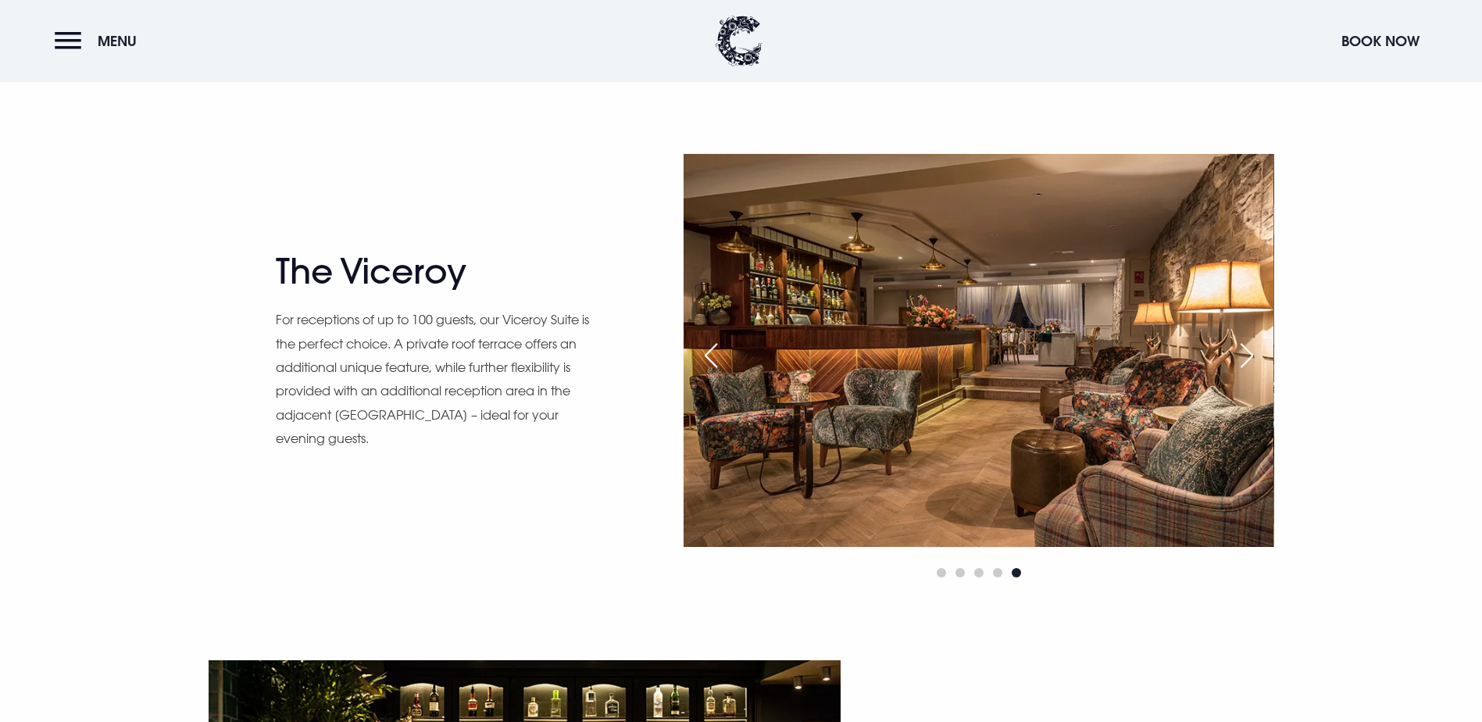
click at [1258, 354] on div "Next slide" at bounding box center [1246, 355] width 39 height 34
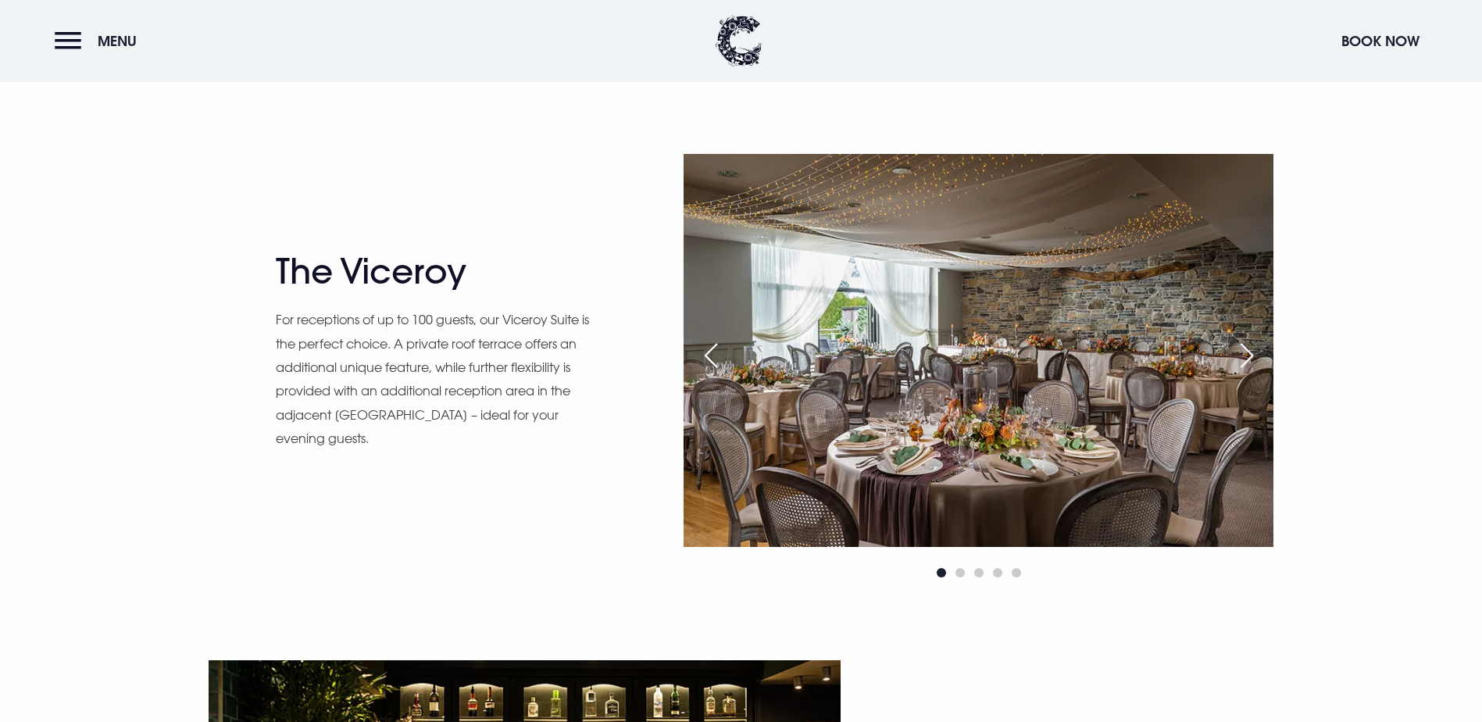
click at [1258, 354] on div "Next slide" at bounding box center [1246, 355] width 39 height 34
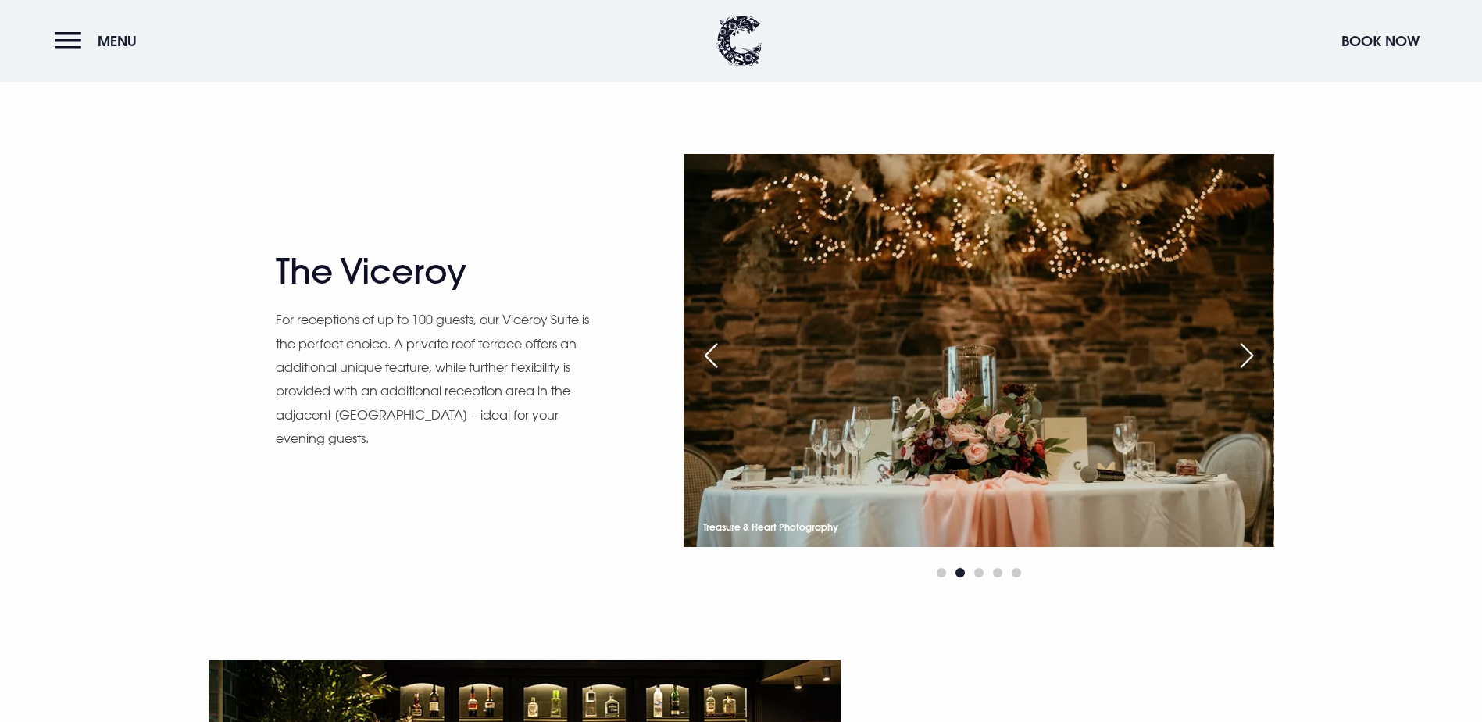
click at [1258, 354] on div "Next slide" at bounding box center [1246, 355] width 39 height 34
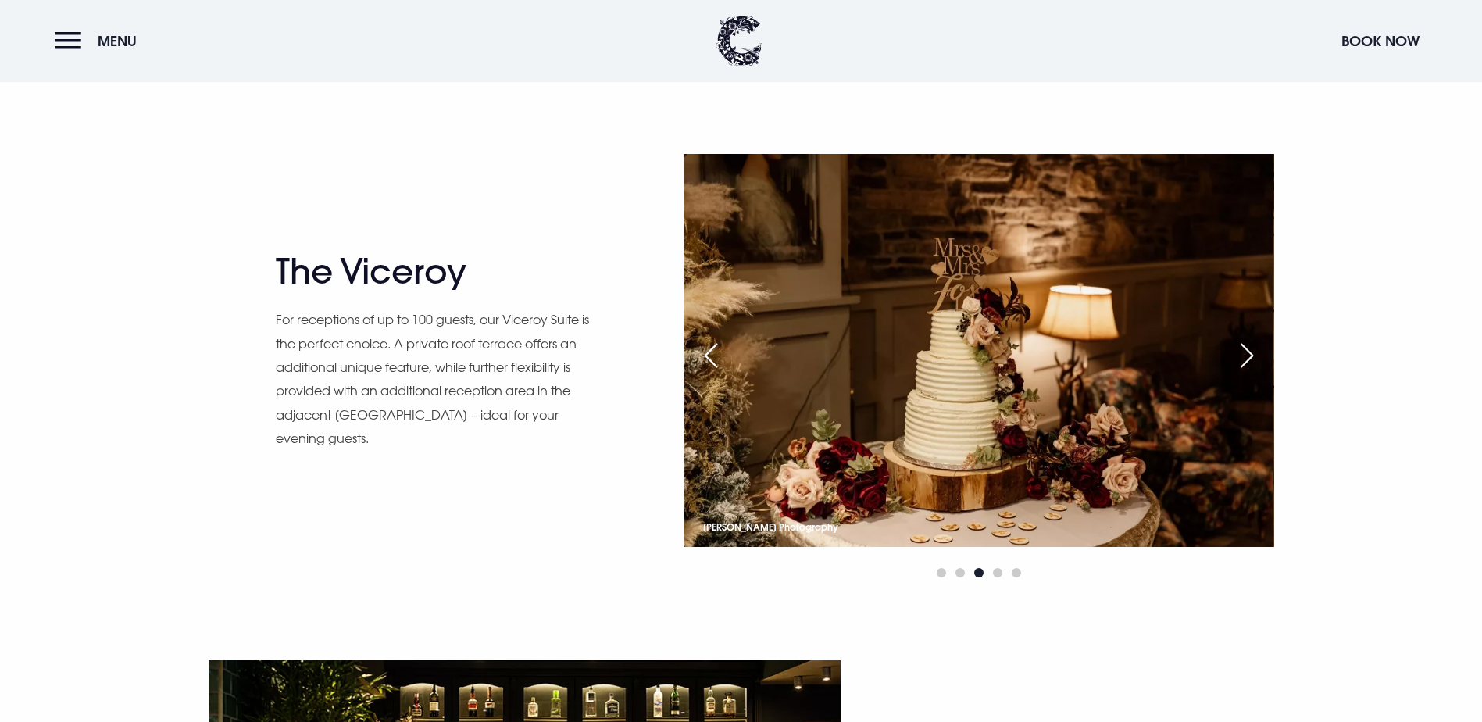
click at [1258, 354] on div "Next slide" at bounding box center [1246, 355] width 39 height 34
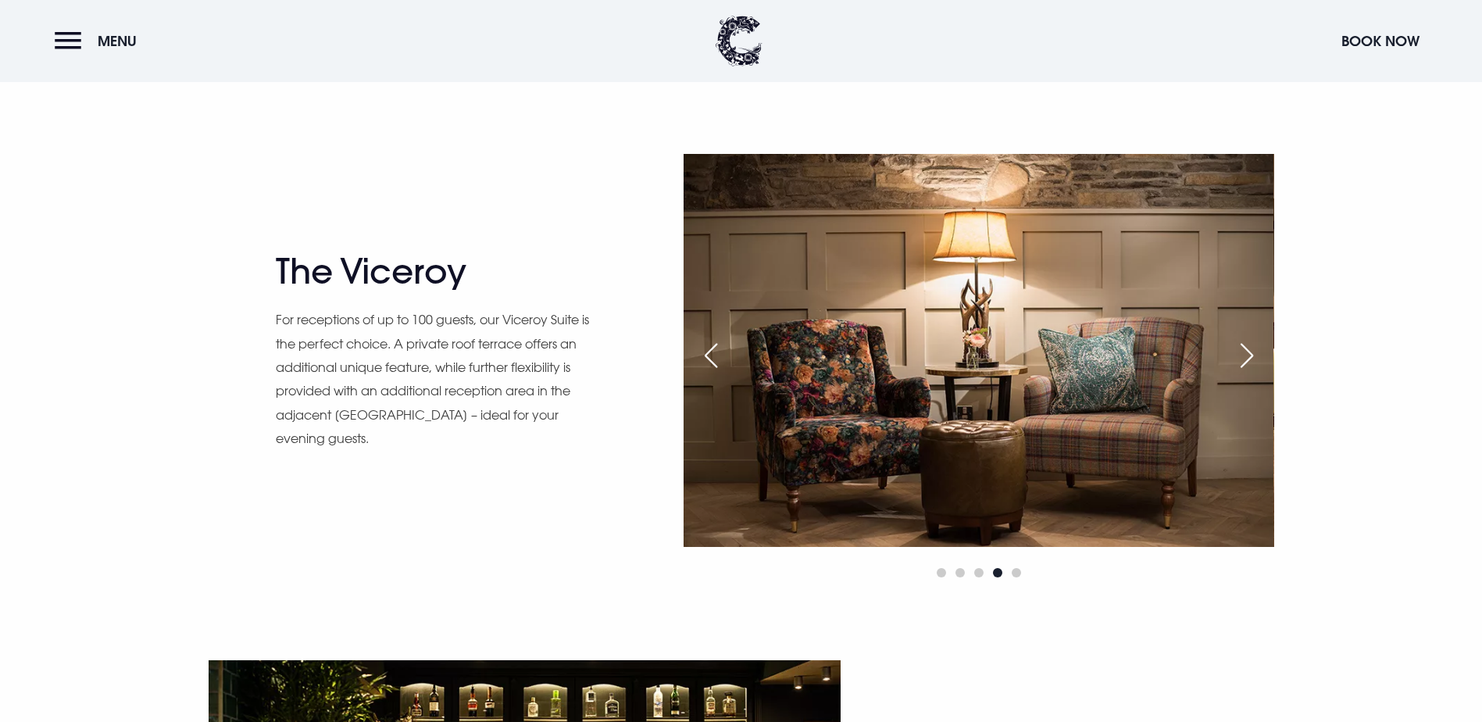
click at [1258, 354] on div "Next slide" at bounding box center [1246, 355] width 39 height 34
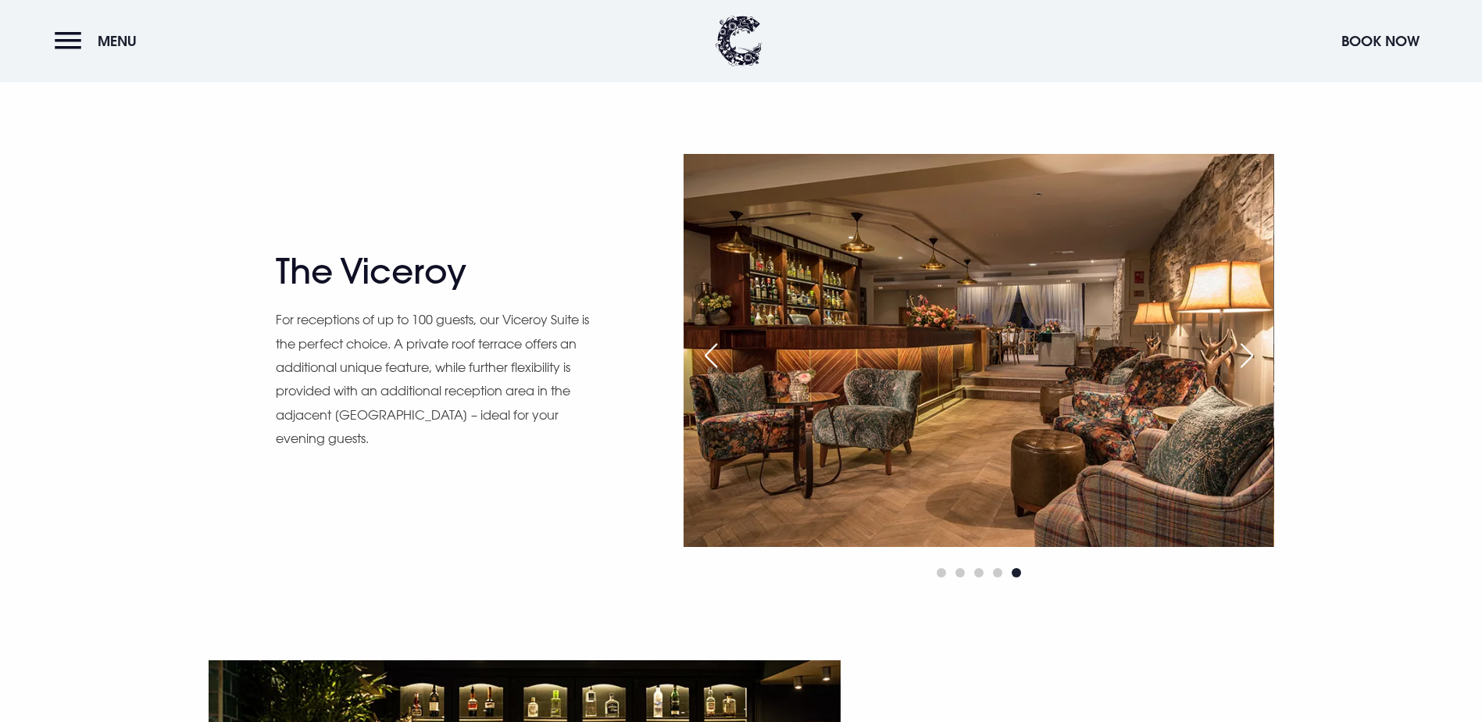
click at [1258, 354] on div "Next slide" at bounding box center [1246, 355] width 39 height 34
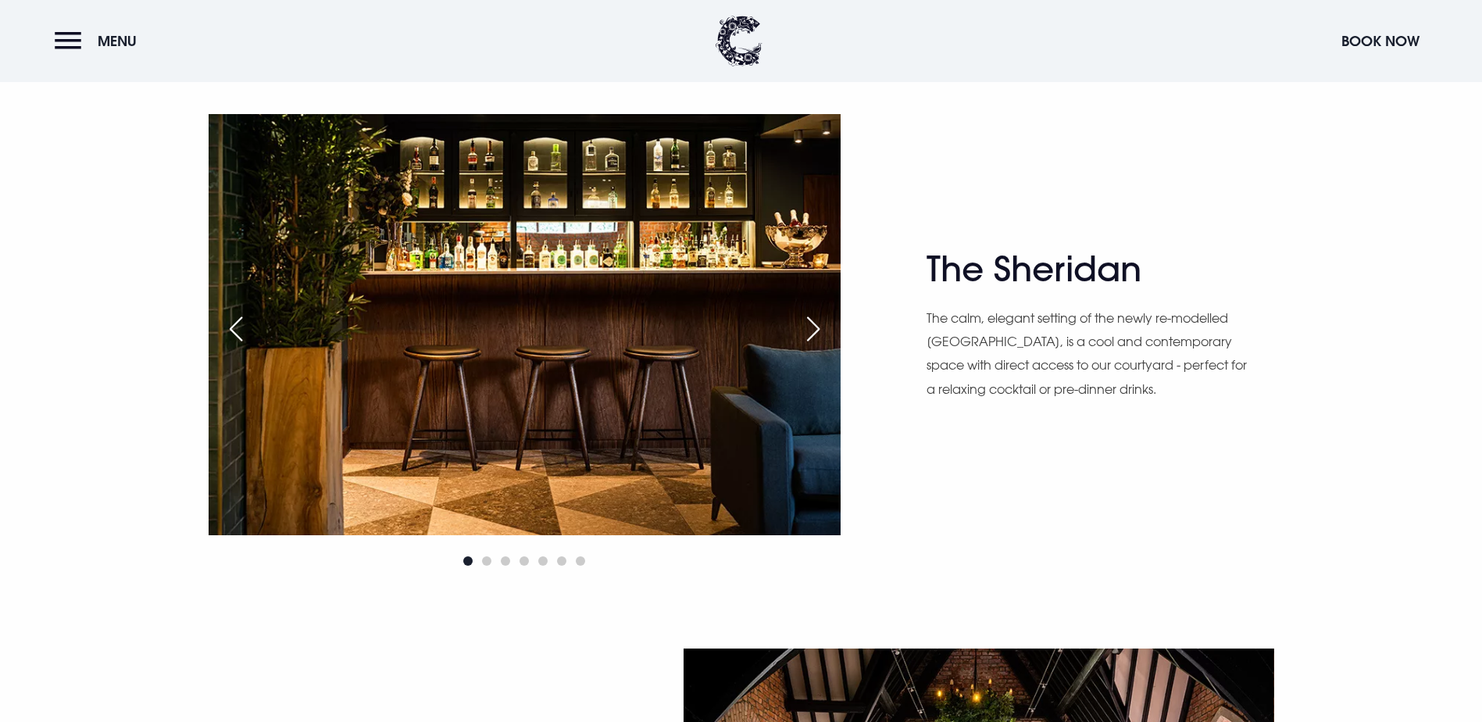
scroll to position [2109, 0]
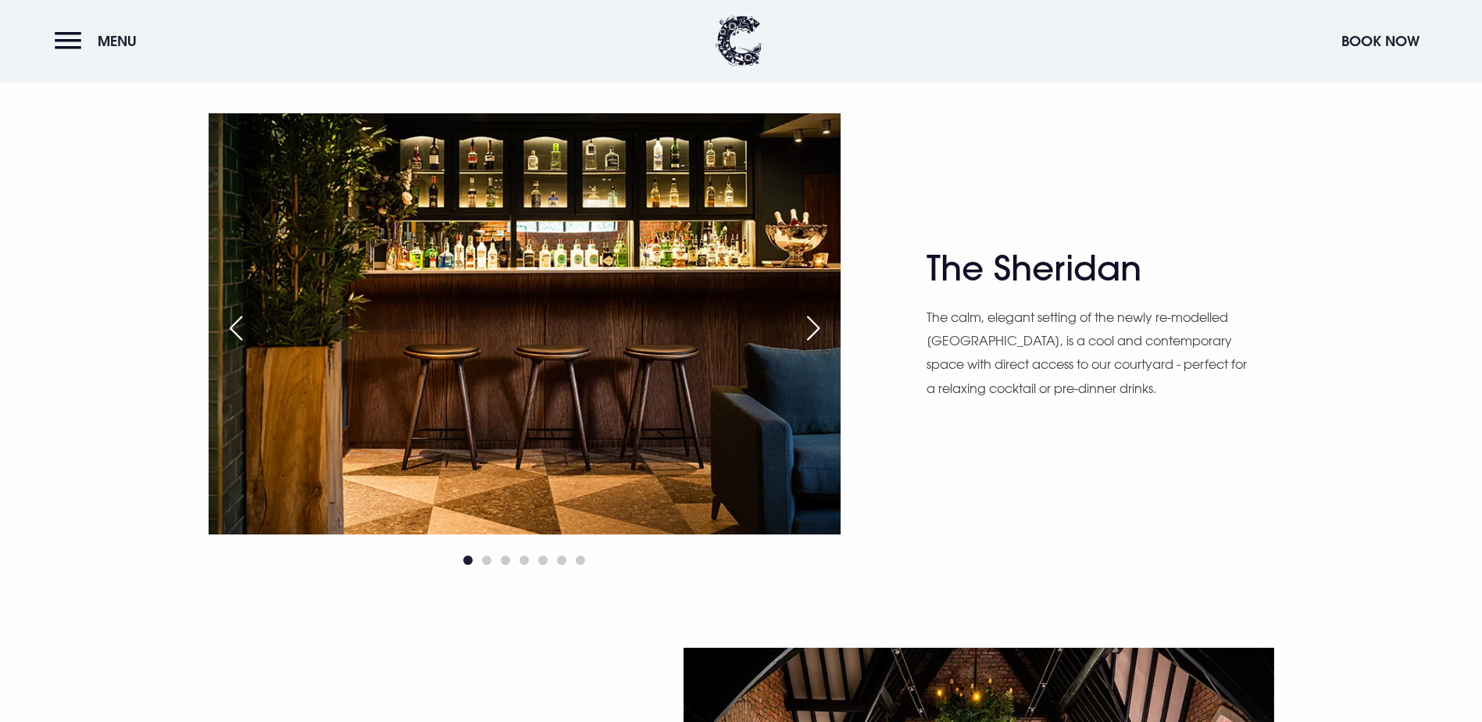
click at [815, 326] on div "Next slide" at bounding box center [813, 328] width 39 height 34
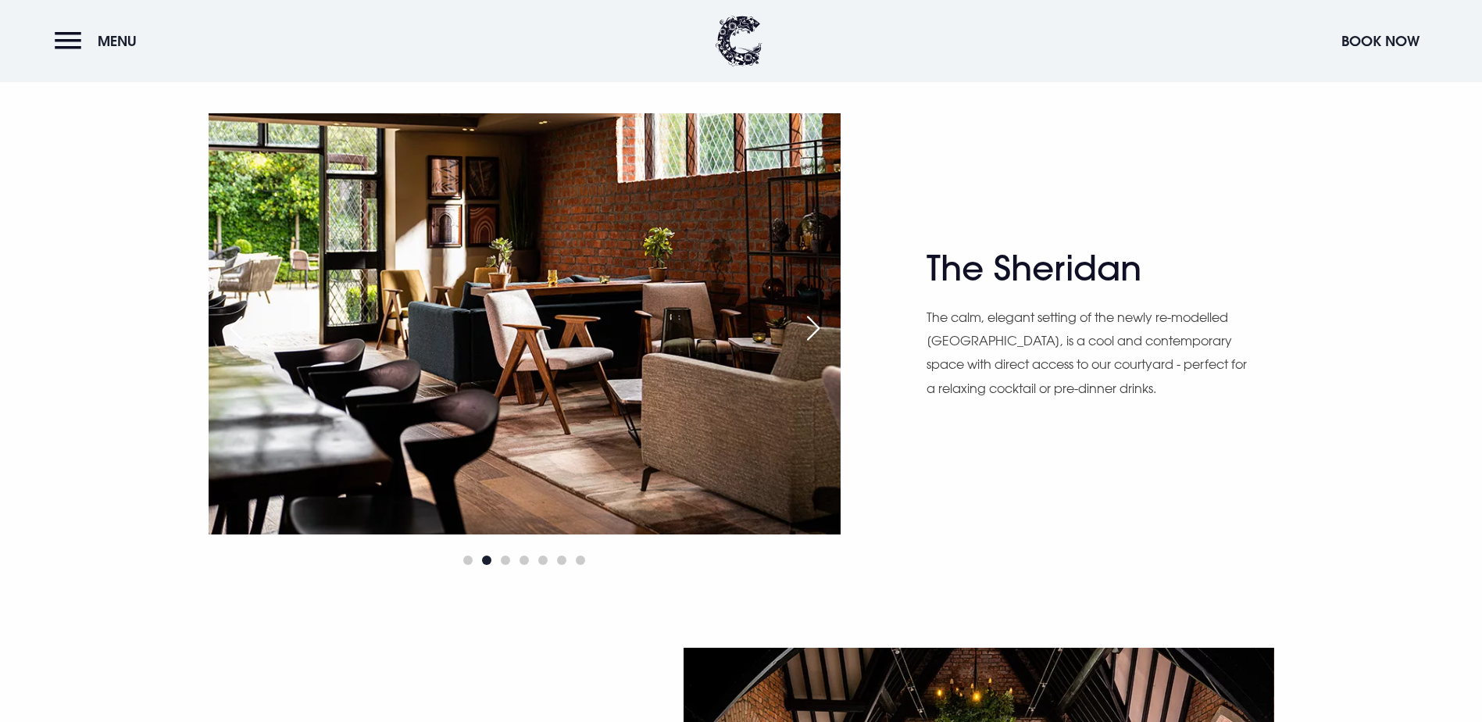
click at [815, 326] on div "Next slide" at bounding box center [813, 328] width 39 height 34
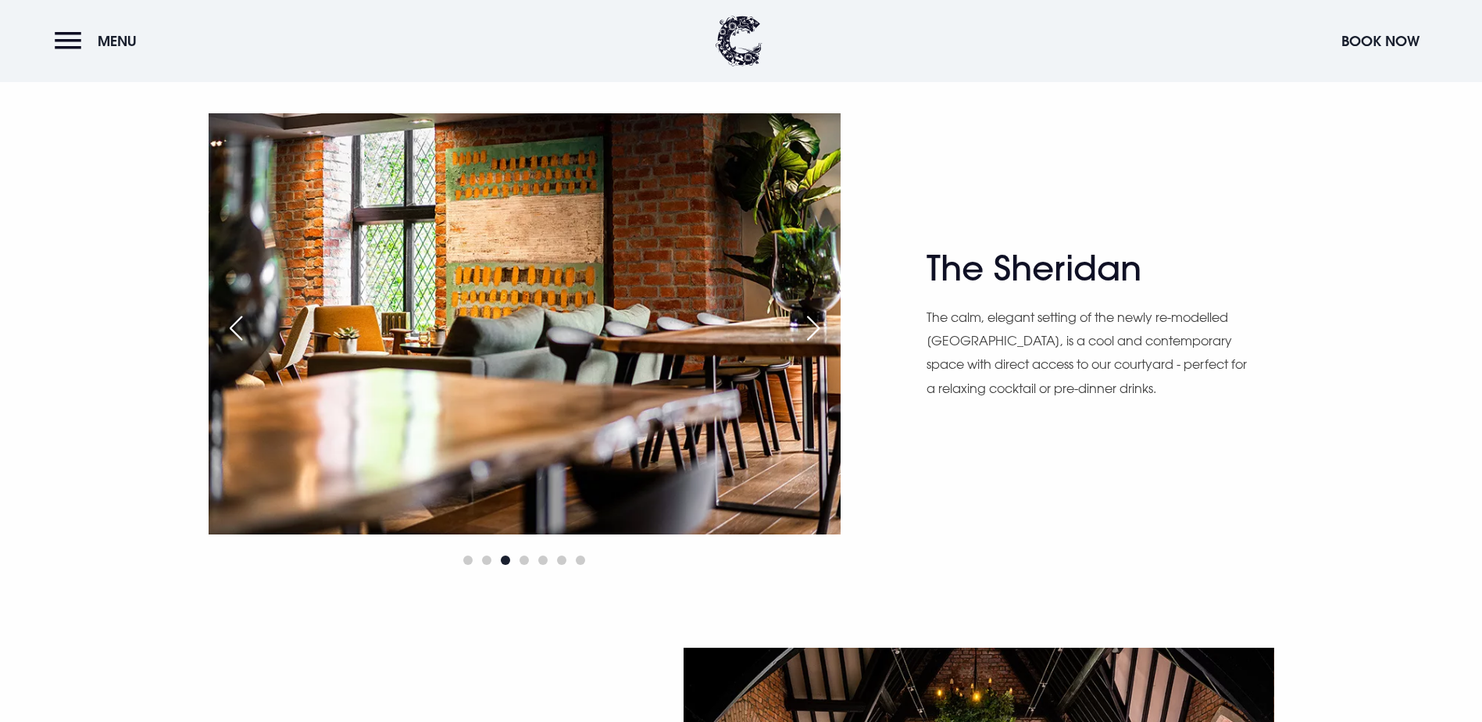
click at [815, 326] on div "Next slide" at bounding box center [813, 328] width 39 height 34
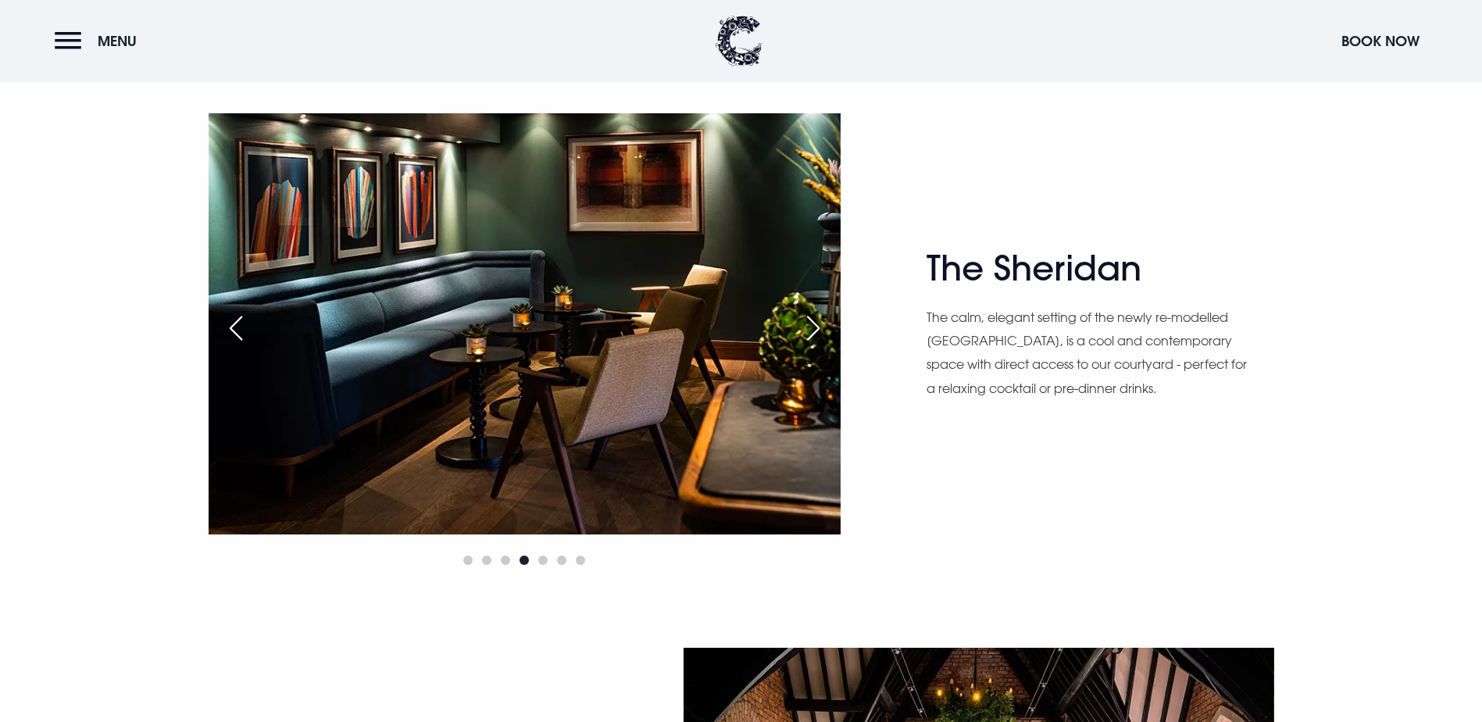
click at [815, 326] on div "Next slide" at bounding box center [813, 328] width 39 height 34
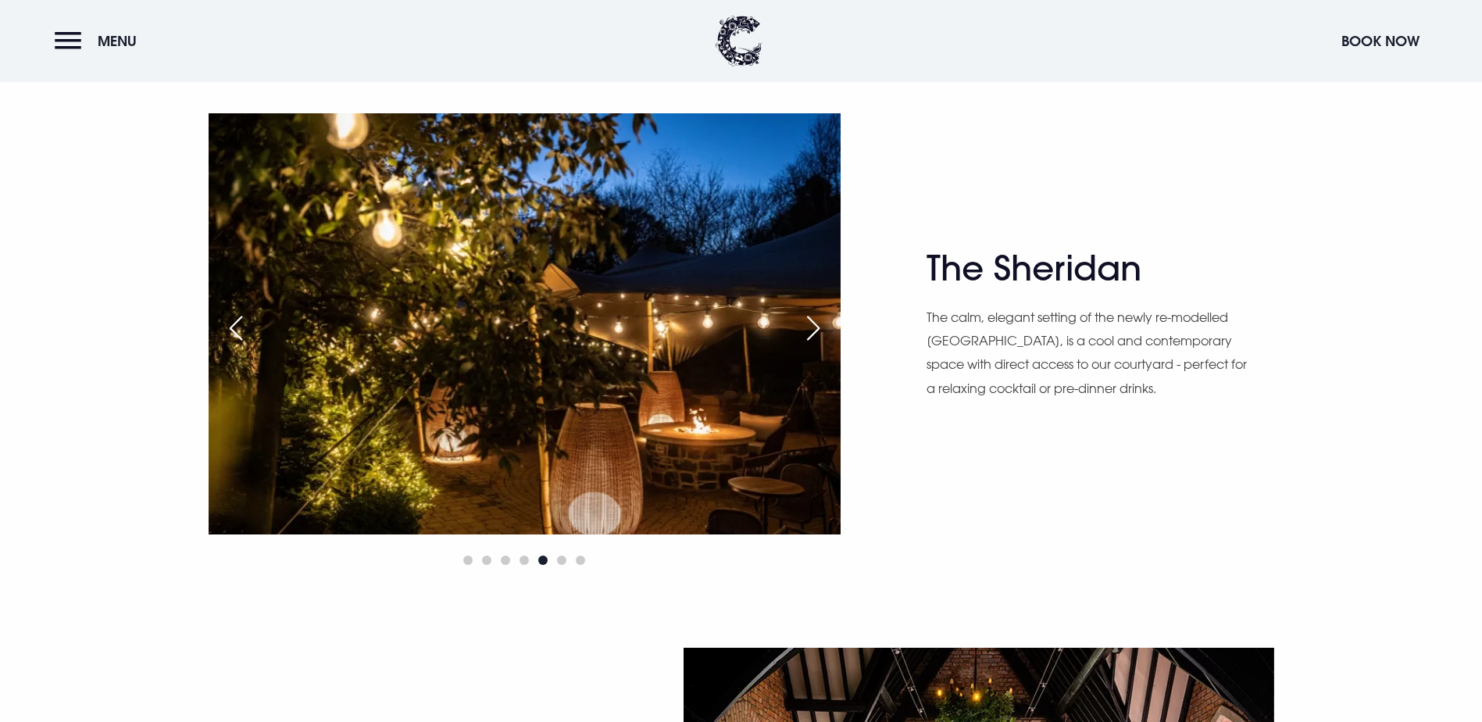
click at [815, 326] on div "Next slide" at bounding box center [813, 328] width 39 height 34
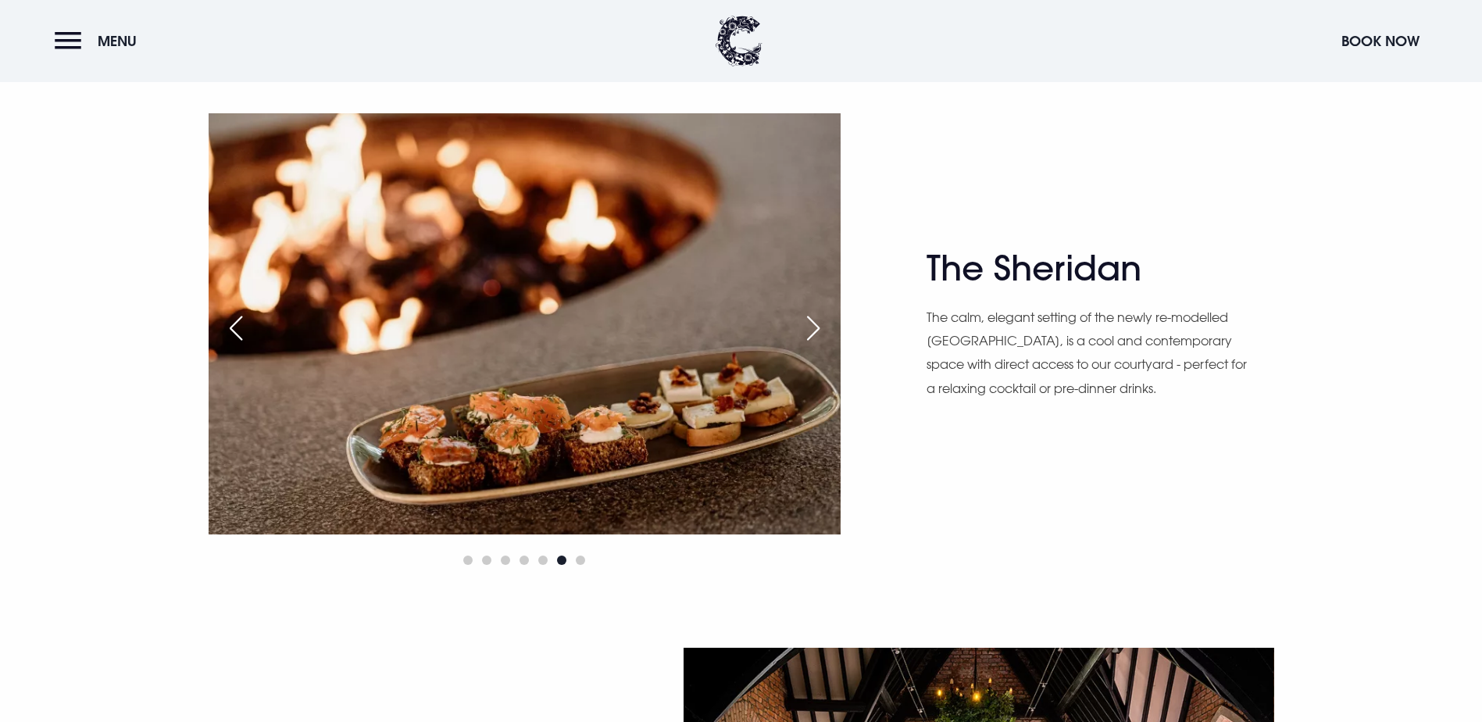
click at [815, 326] on div "Next slide" at bounding box center [813, 328] width 39 height 34
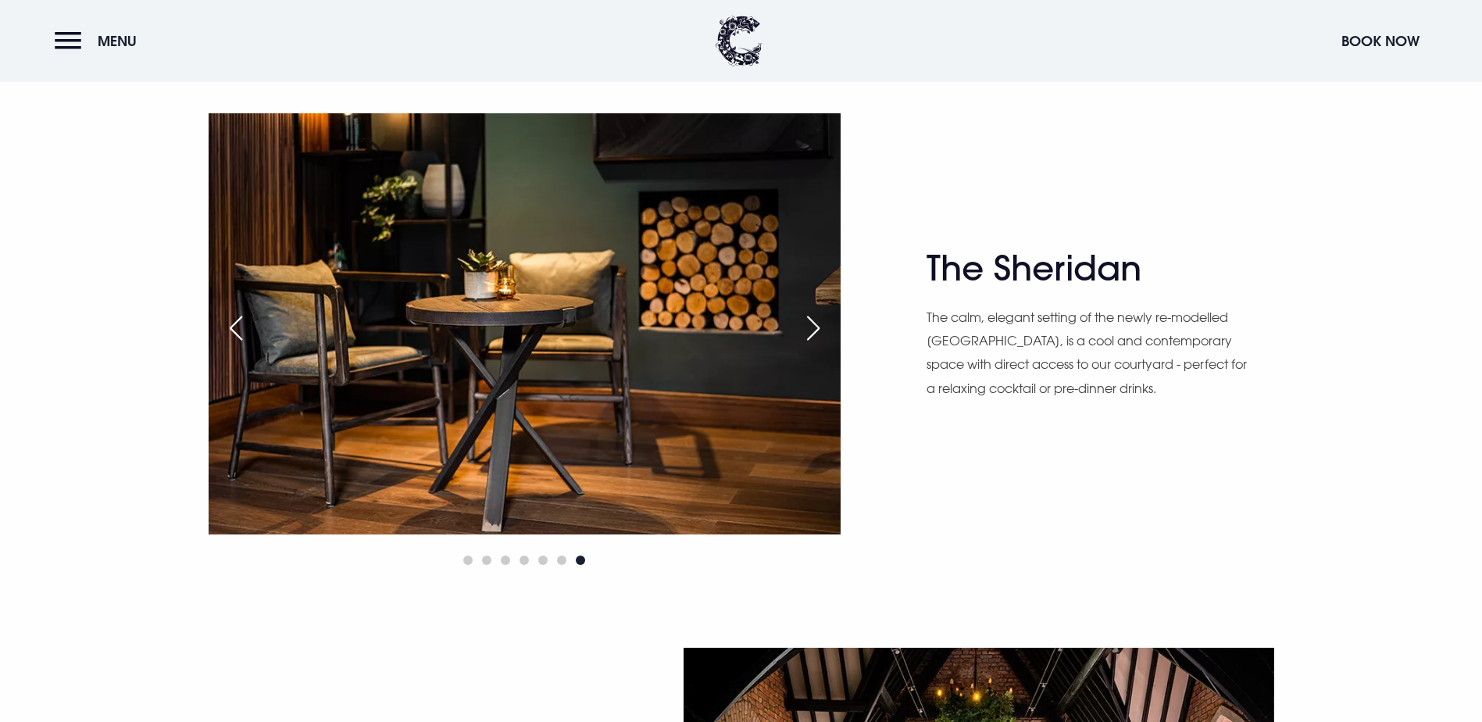
click at [815, 326] on div "Next slide" at bounding box center [813, 328] width 39 height 34
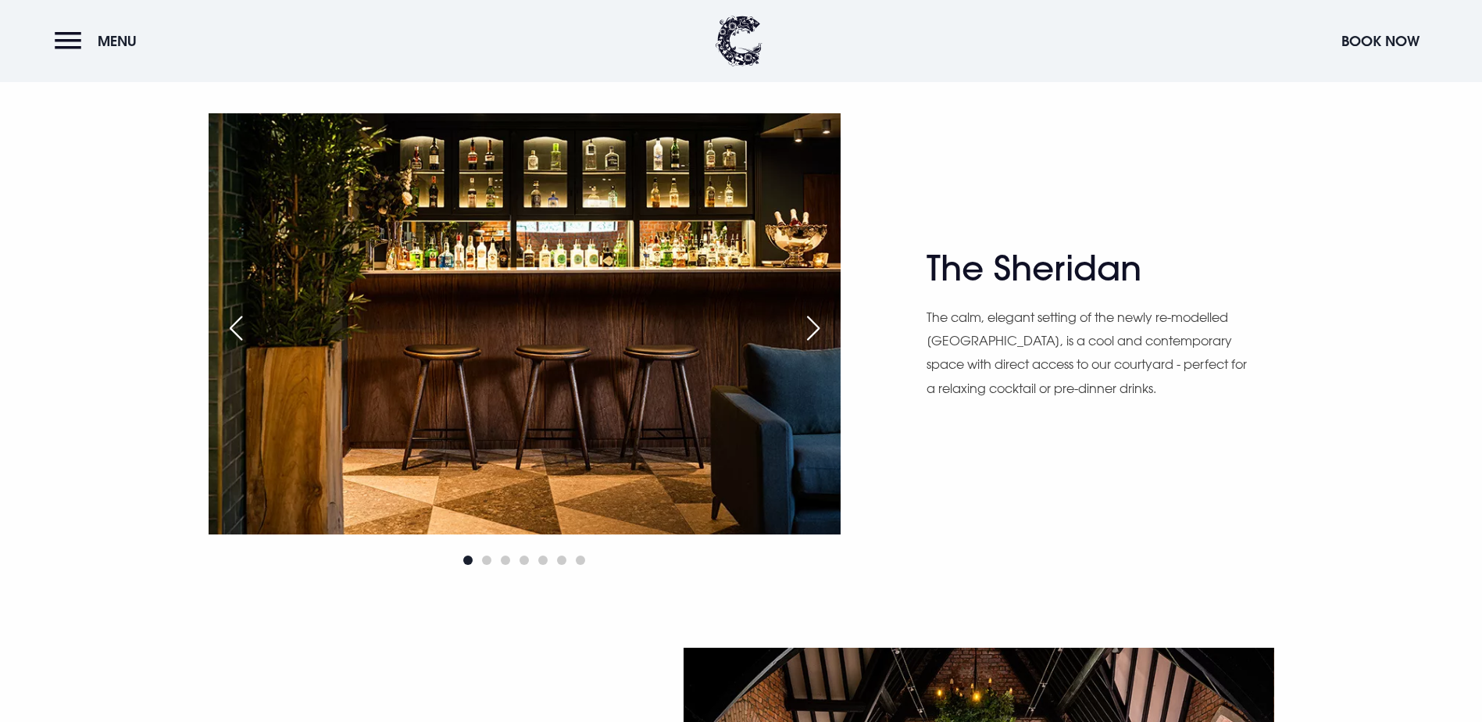
click at [815, 326] on div "Next slide" at bounding box center [813, 328] width 39 height 34
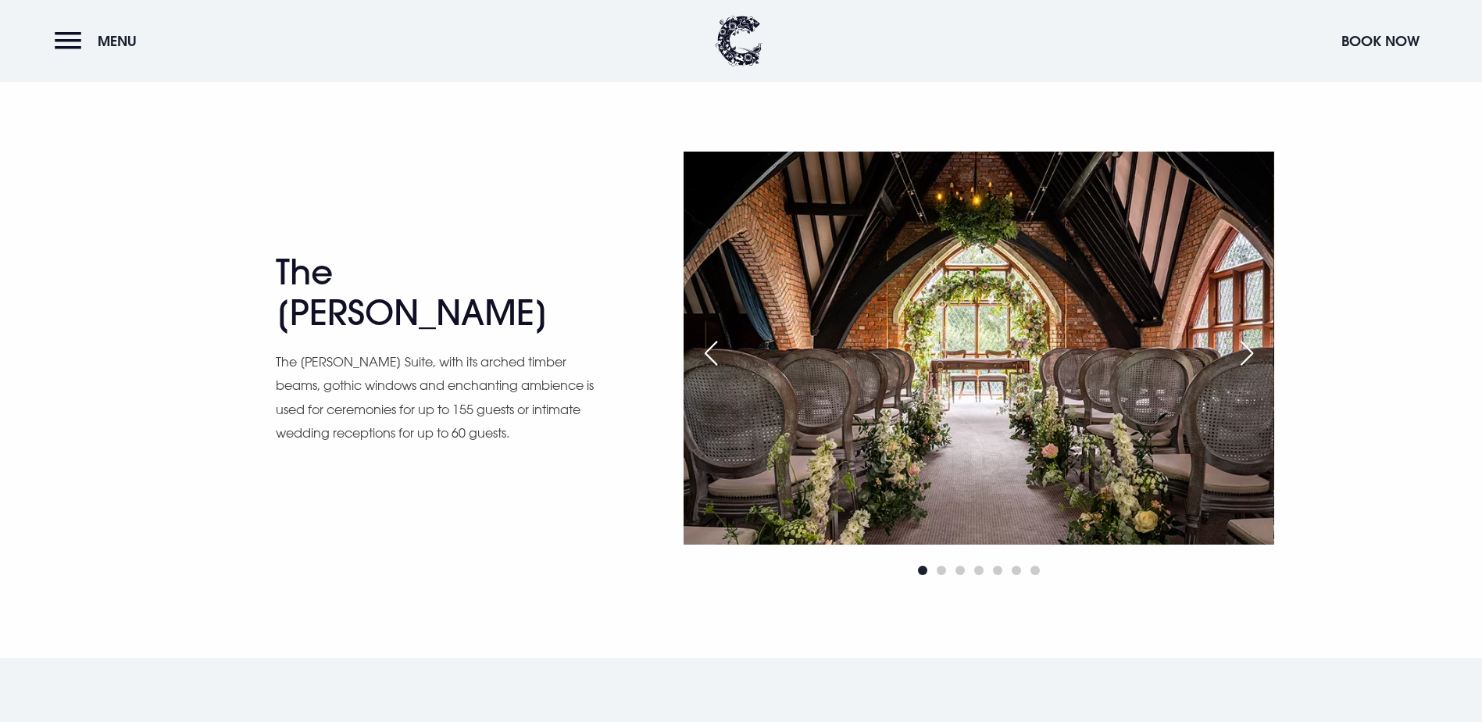
scroll to position [2578, 0]
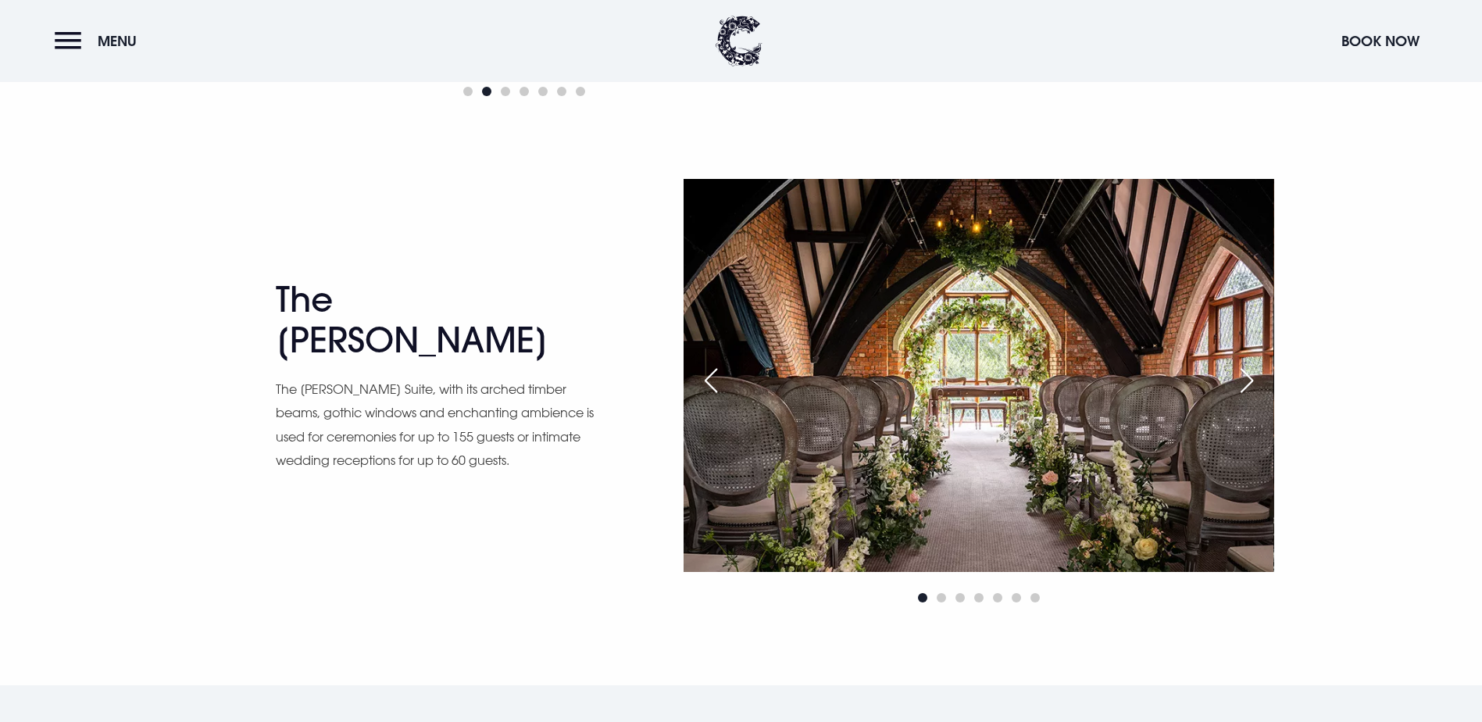
click at [1247, 389] on div "Next slide" at bounding box center [1246, 380] width 39 height 34
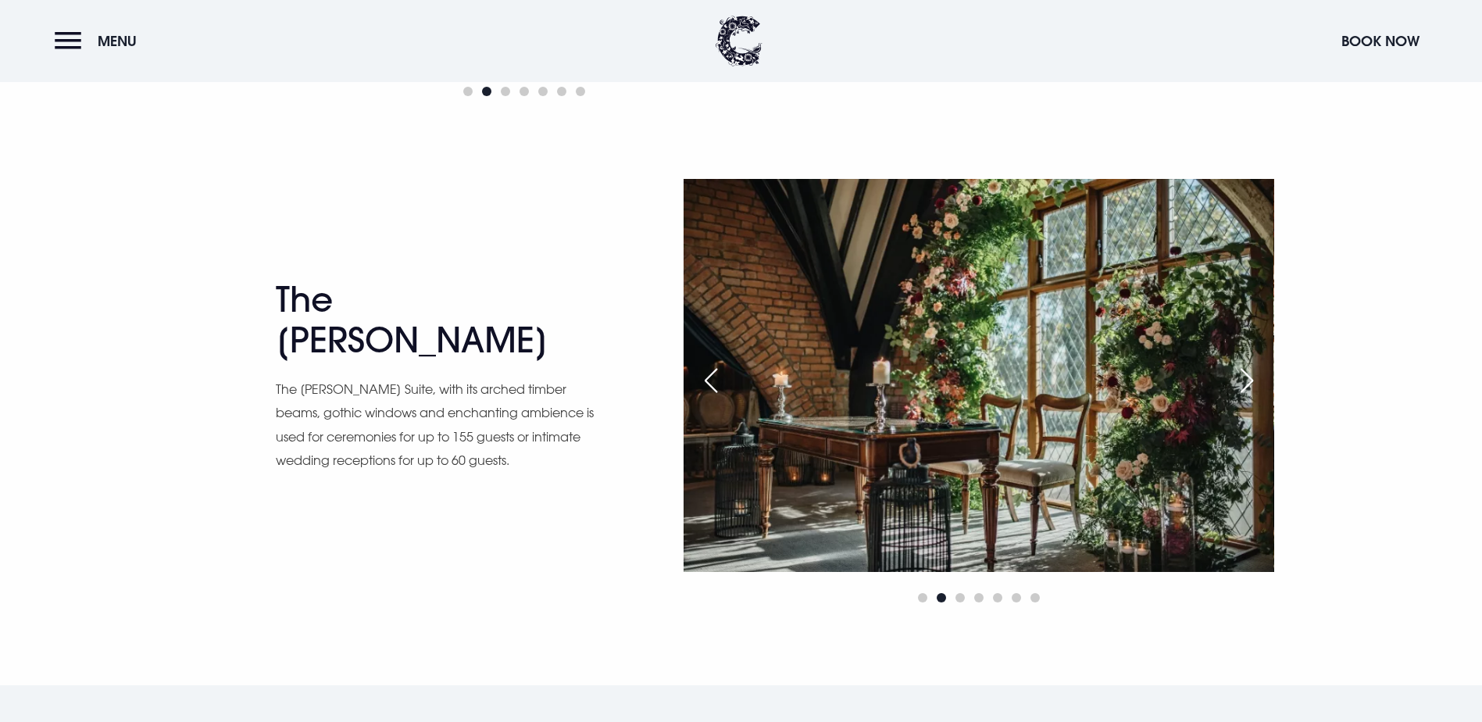
click at [1247, 389] on div "Next slide" at bounding box center [1246, 380] width 39 height 34
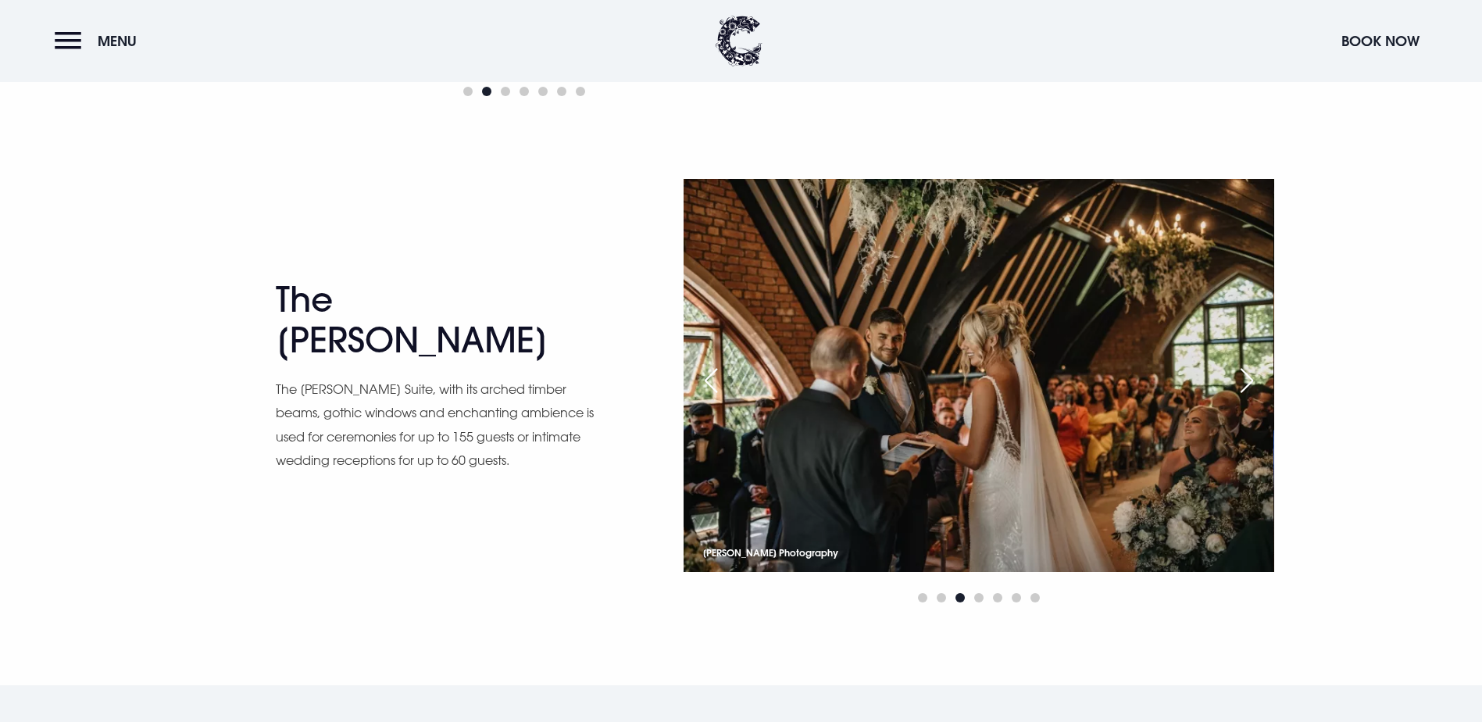
click at [1247, 389] on div "Next slide" at bounding box center [1246, 380] width 39 height 34
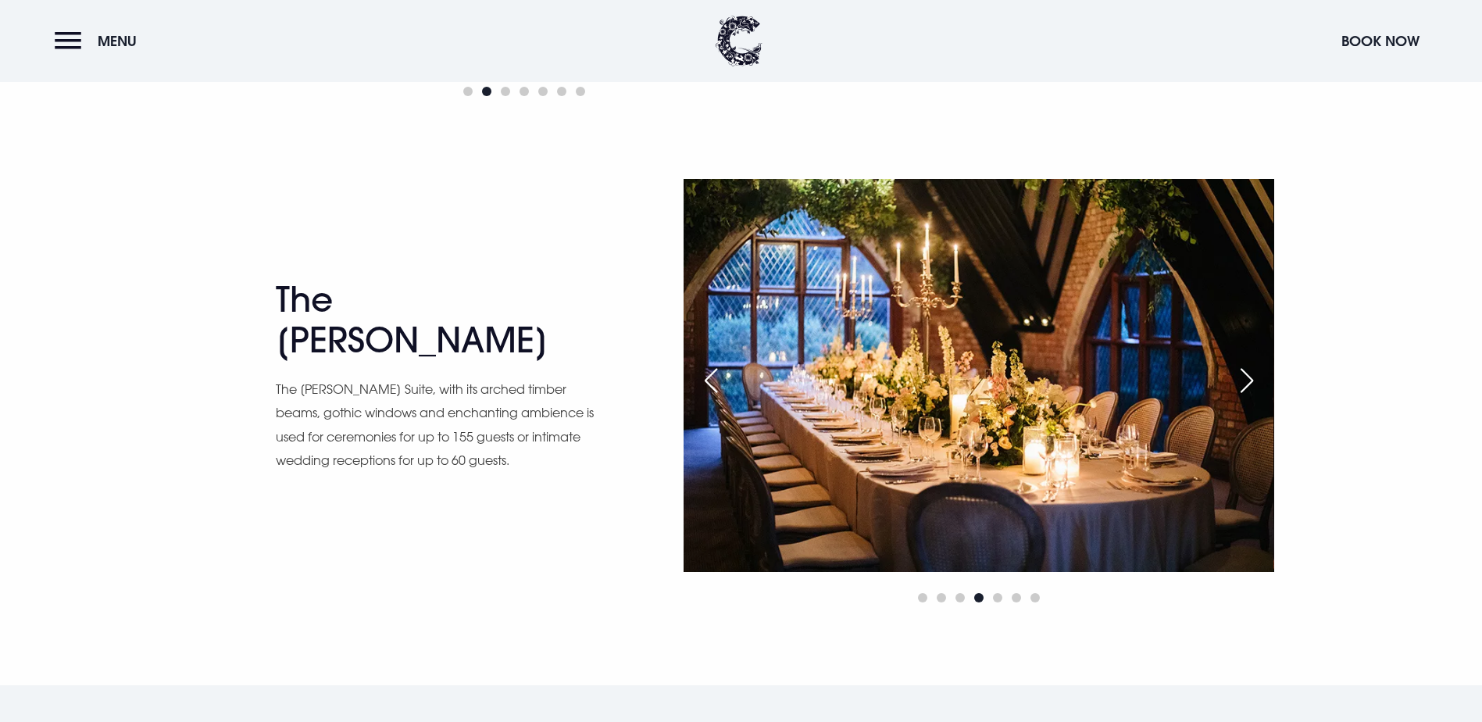
click at [1247, 389] on div "Next slide" at bounding box center [1246, 380] width 39 height 34
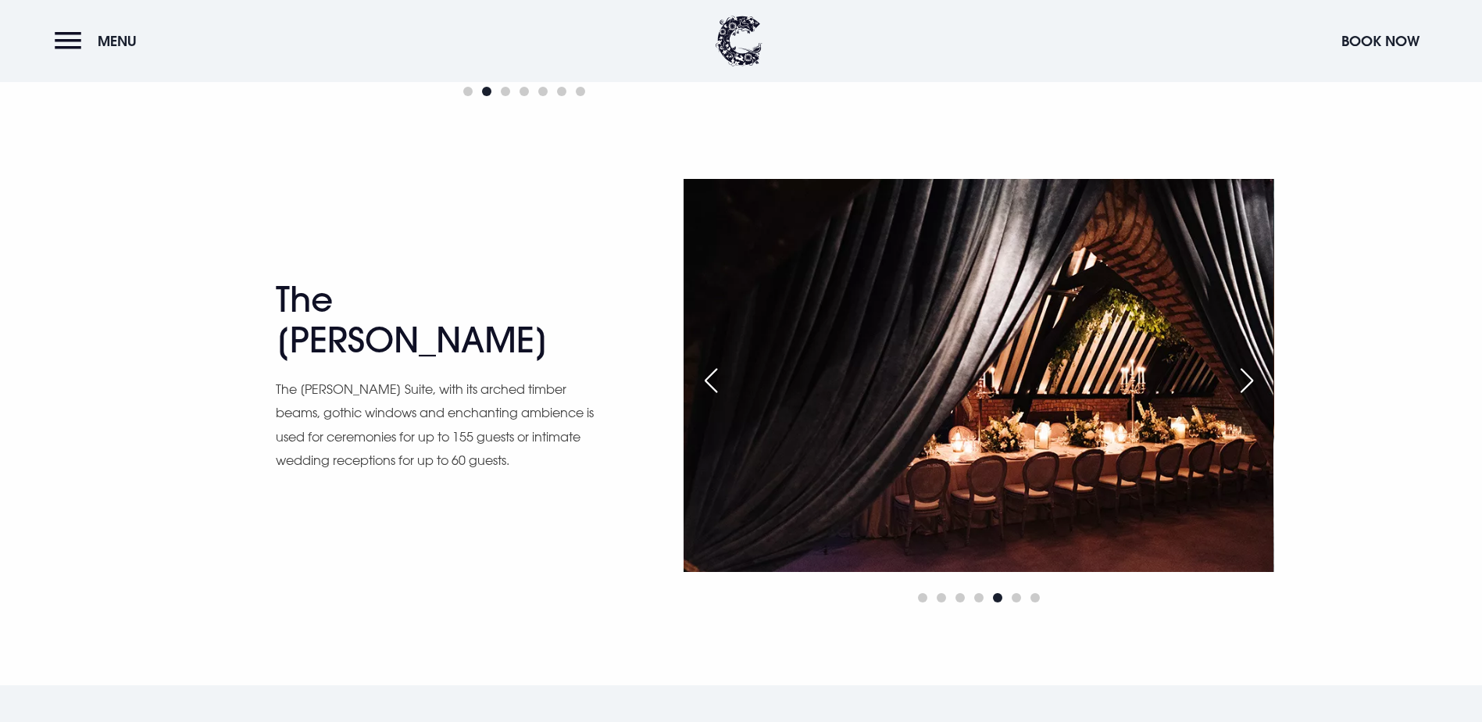
click at [1247, 389] on div "Next slide" at bounding box center [1246, 380] width 39 height 34
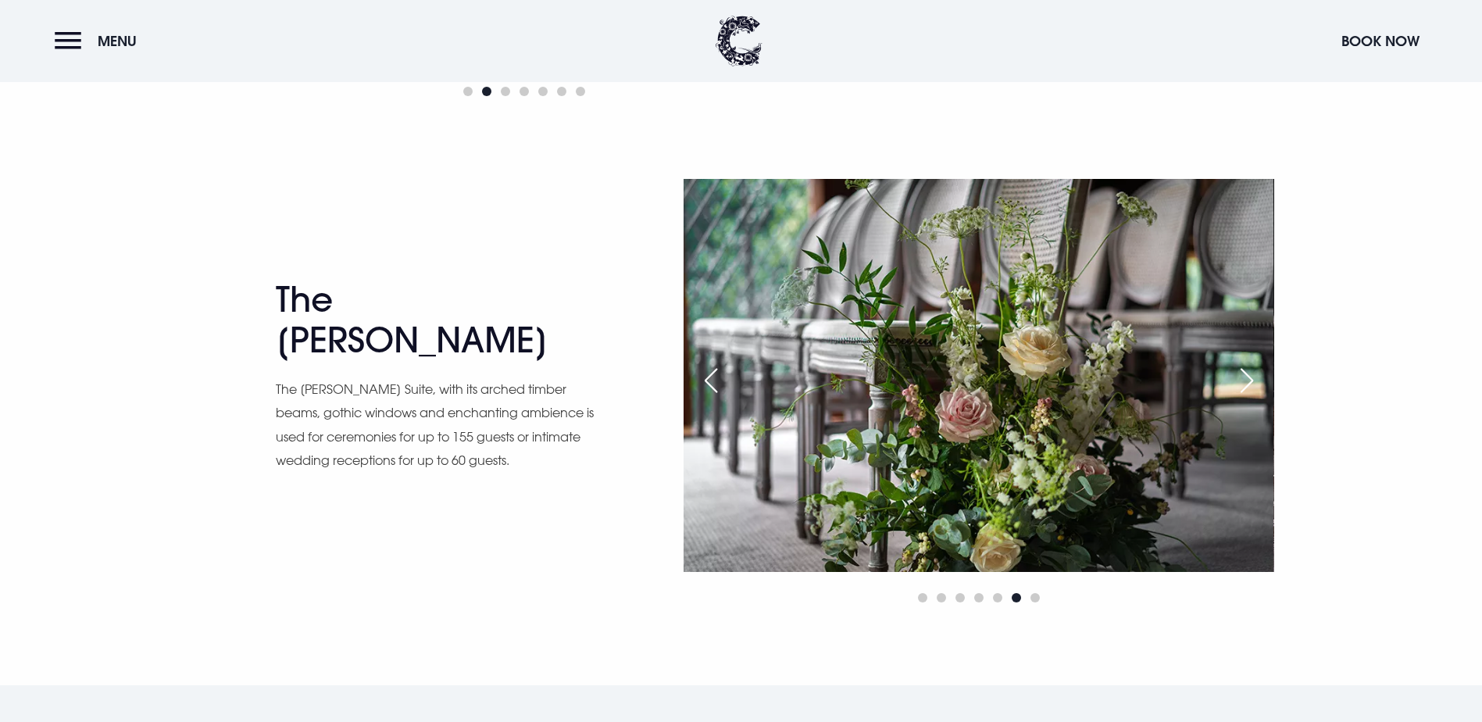
click at [1247, 389] on div "Next slide" at bounding box center [1246, 380] width 39 height 34
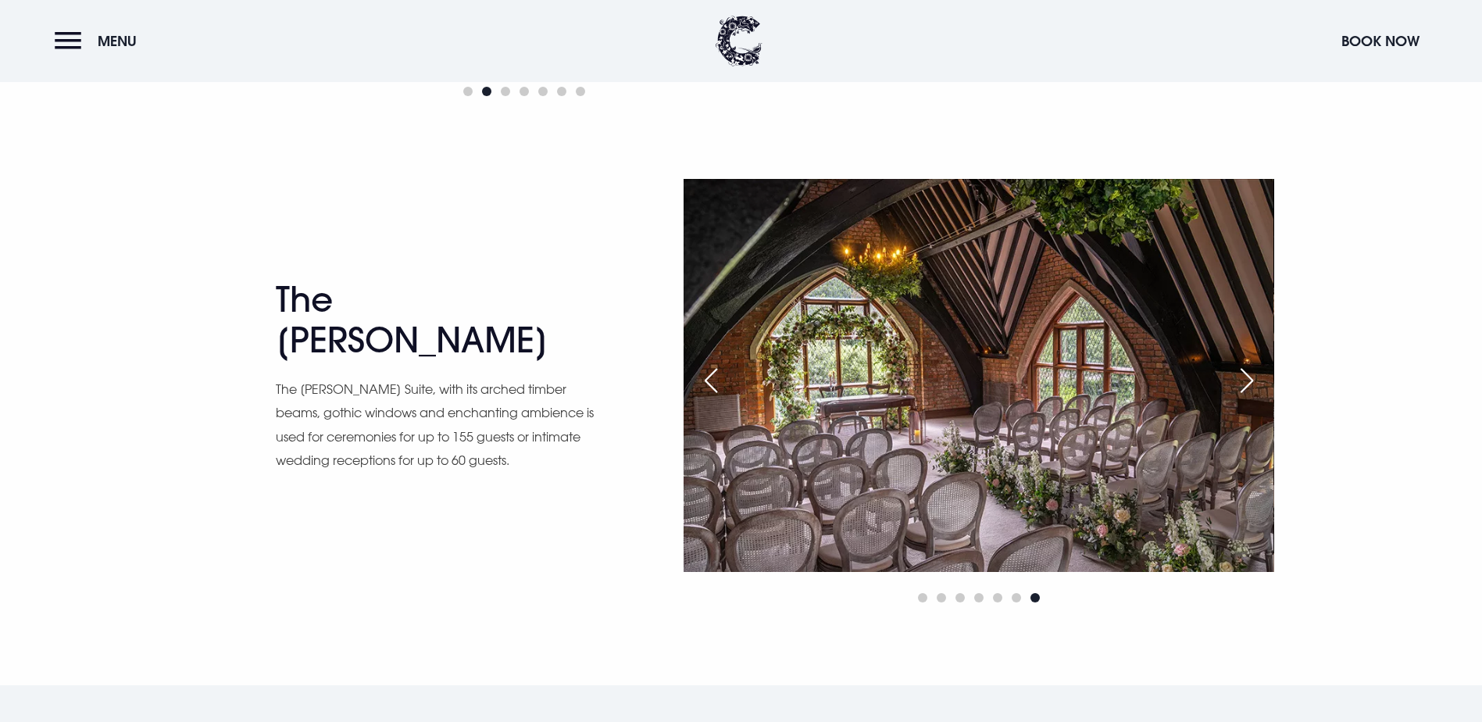
click at [1247, 389] on div "Next slide" at bounding box center [1246, 380] width 39 height 34
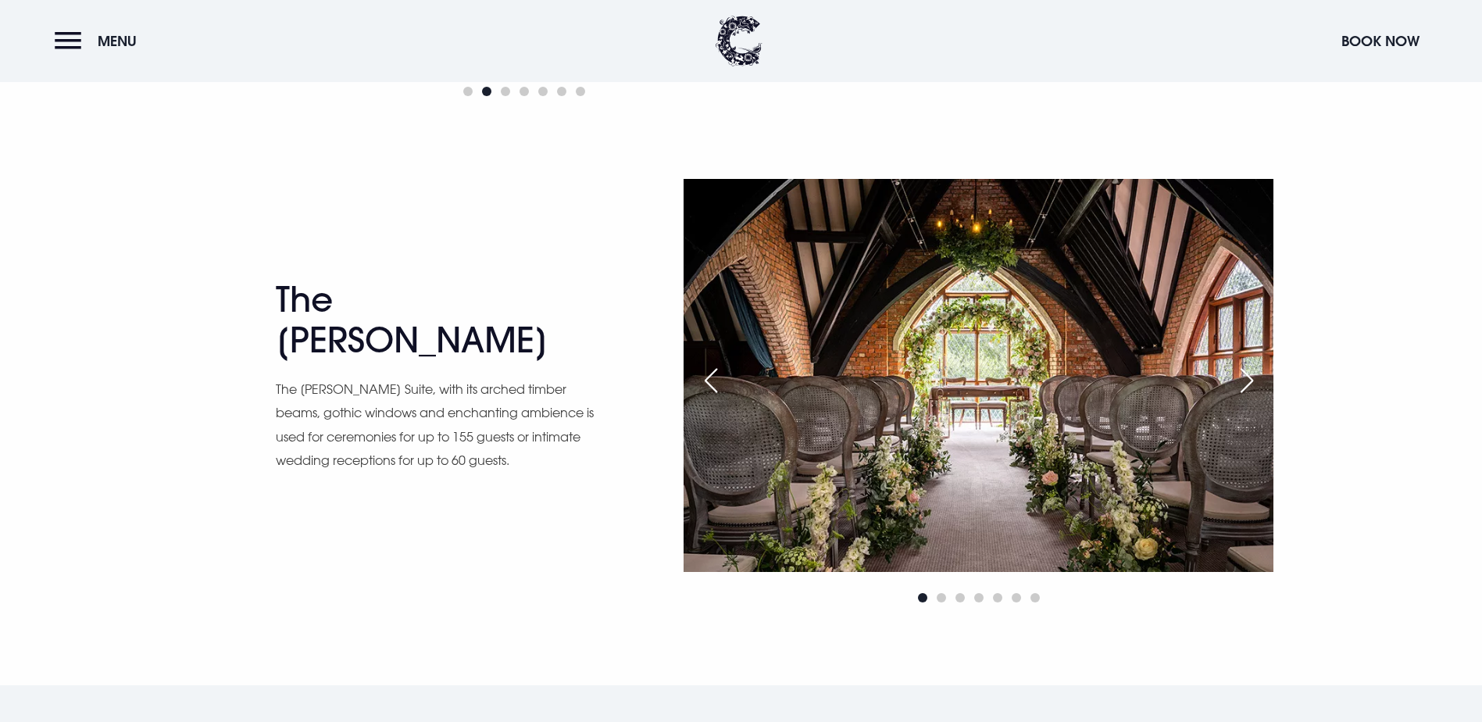
click at [1247, 389] on div "Next slide" at bounding box center [1246, 380] width 39 height 34
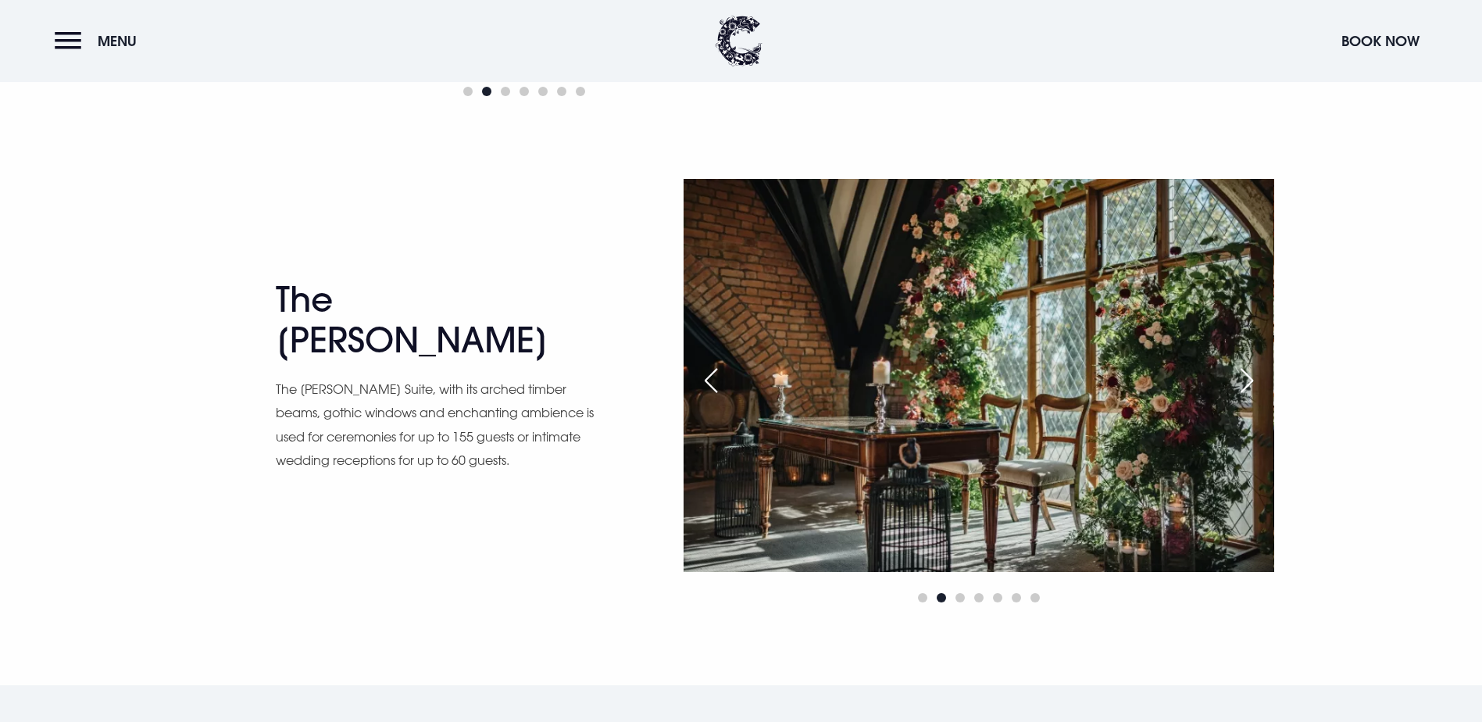
click at [1247, 389] on div "Next slide" at bounding box center [1246, 380] width 39 height 34
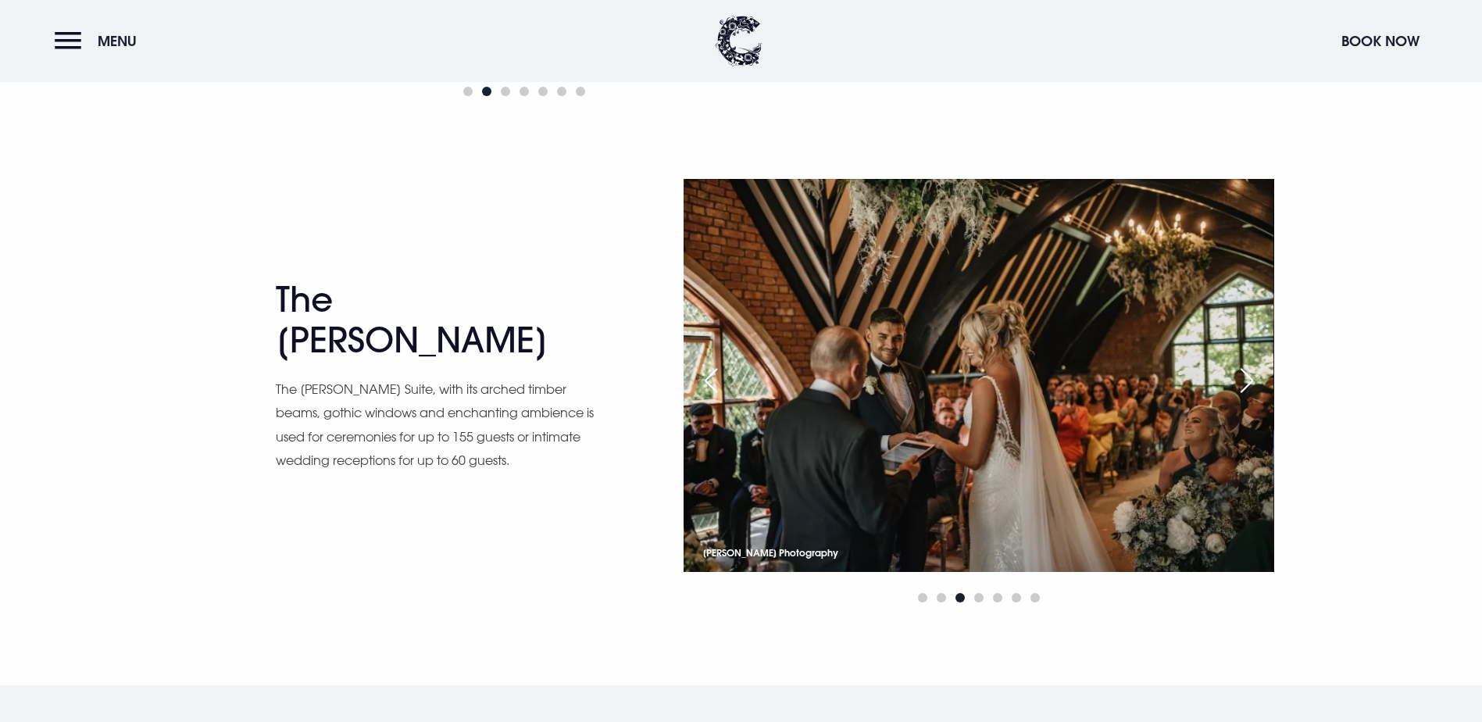
click at [1247, 389] on div "Next slide" at bounding box center [1246, 380] width 39 height 34
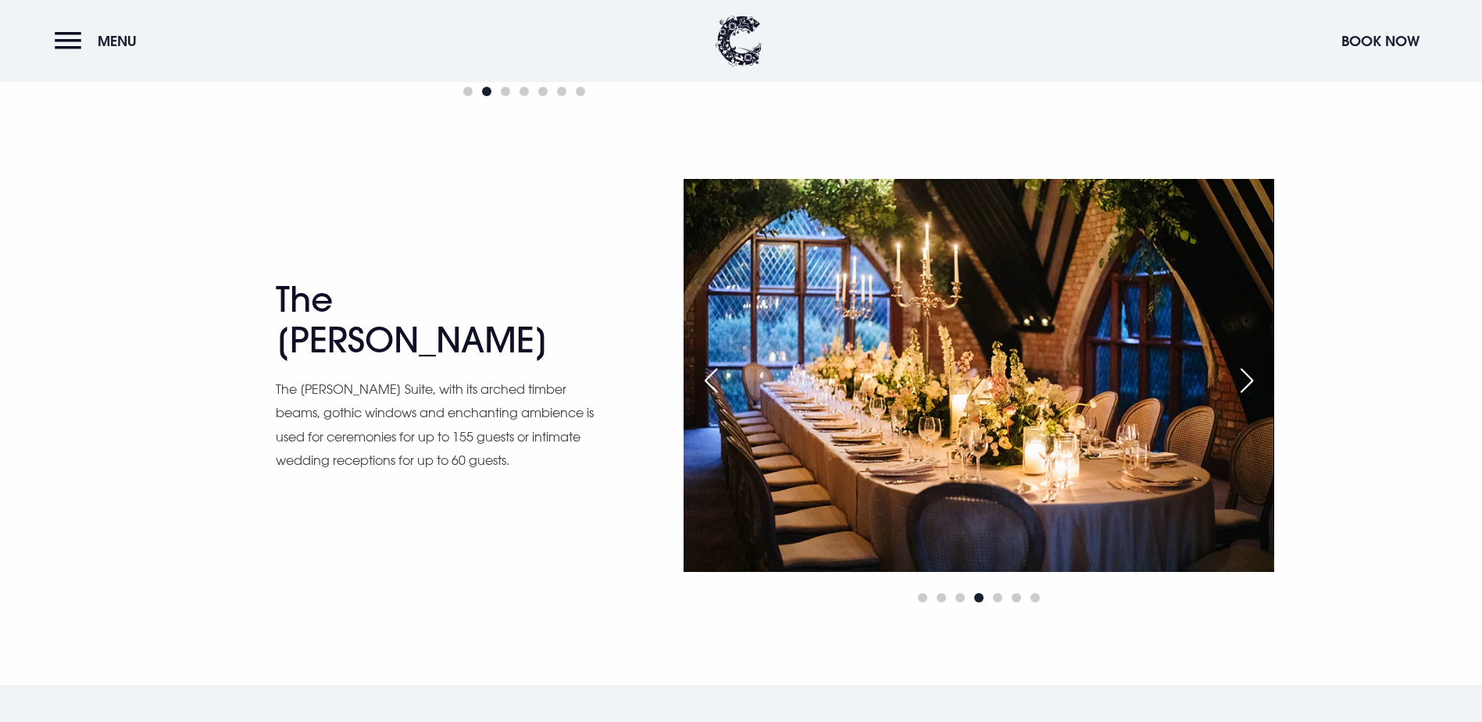
click at [1247, 389] on div "Next slide" at bounding box center [1246, 380] width 39 height 34
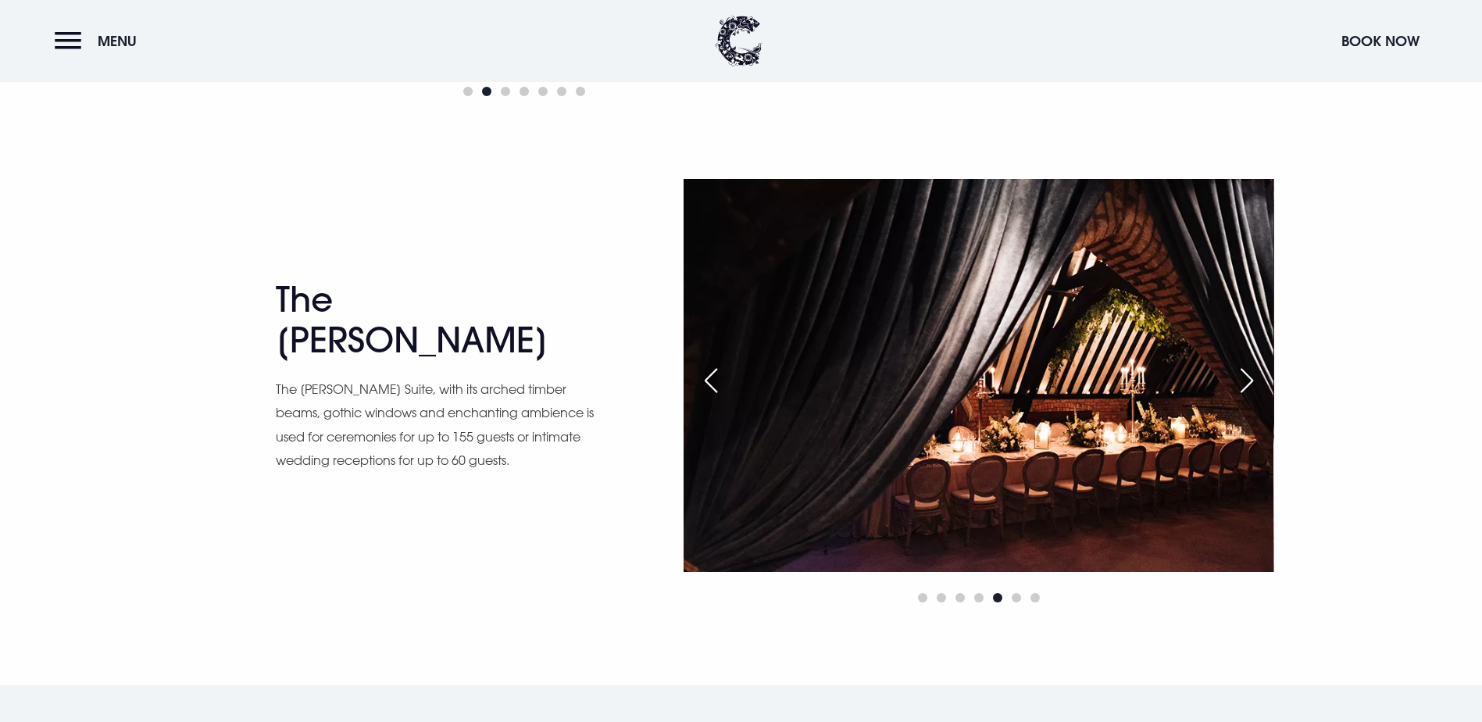
click at [1247, 389] on div "Next slide" at bounding box center [1246, 380] width 39 height 34
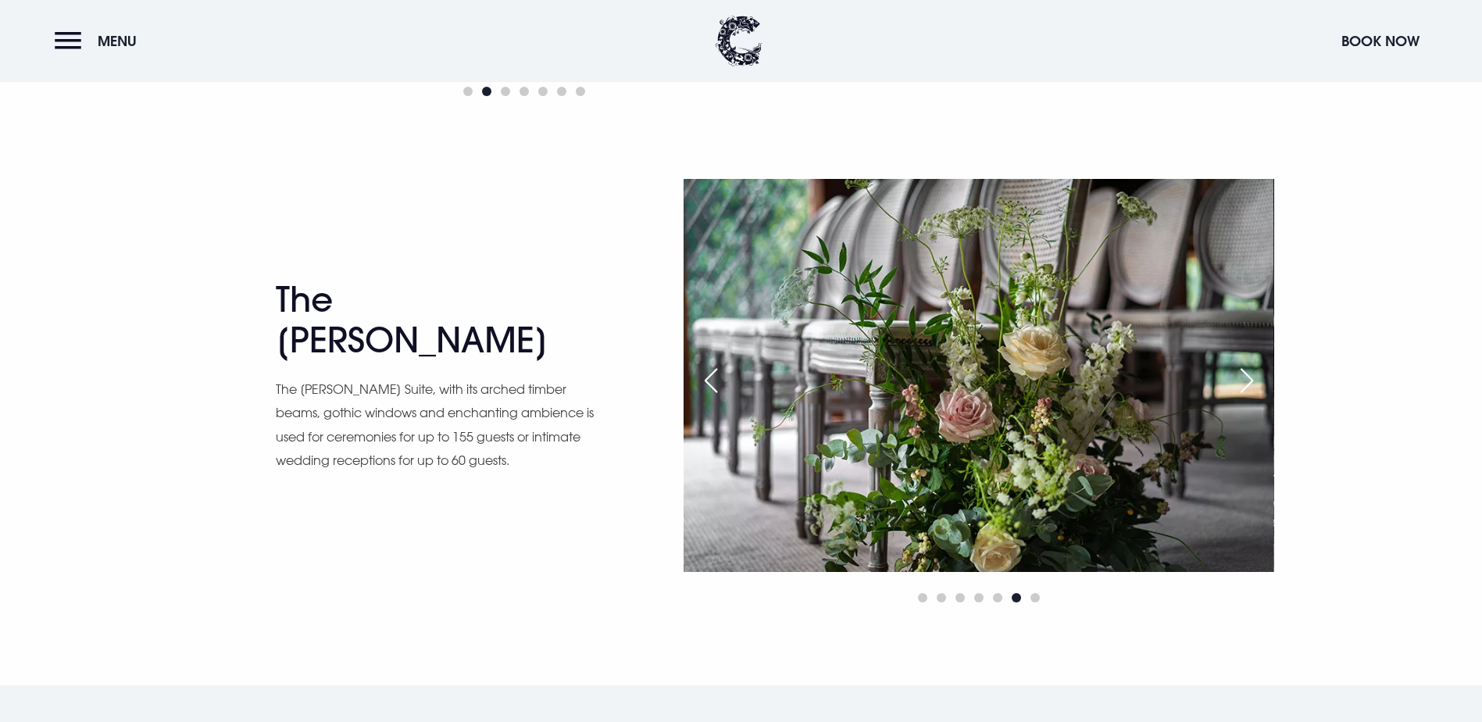
click at [1254, 384] on div "Next slide" at bounding box center [1246, 380] width 39 height 34
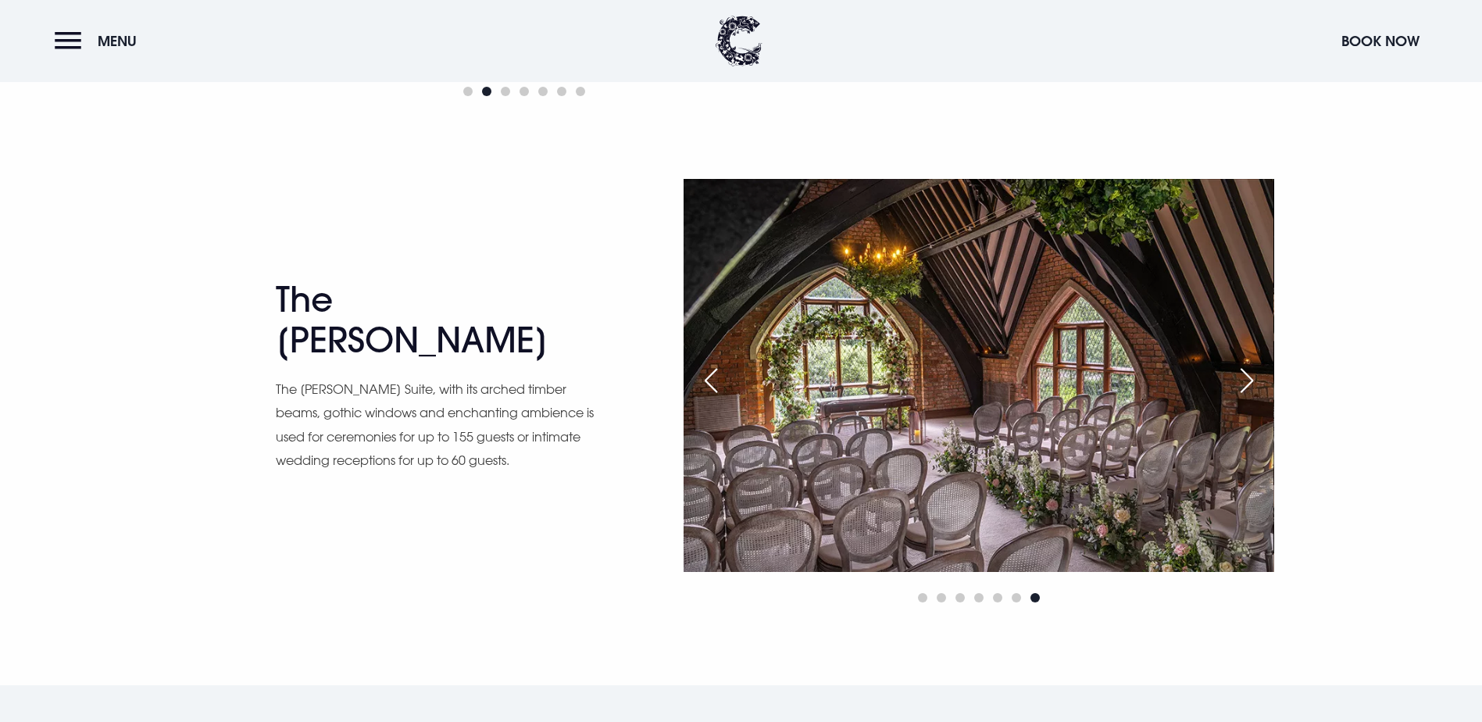
click at [1254, 384] on div "Next slide" at bounding box center [1246, 380] width 39 height 34
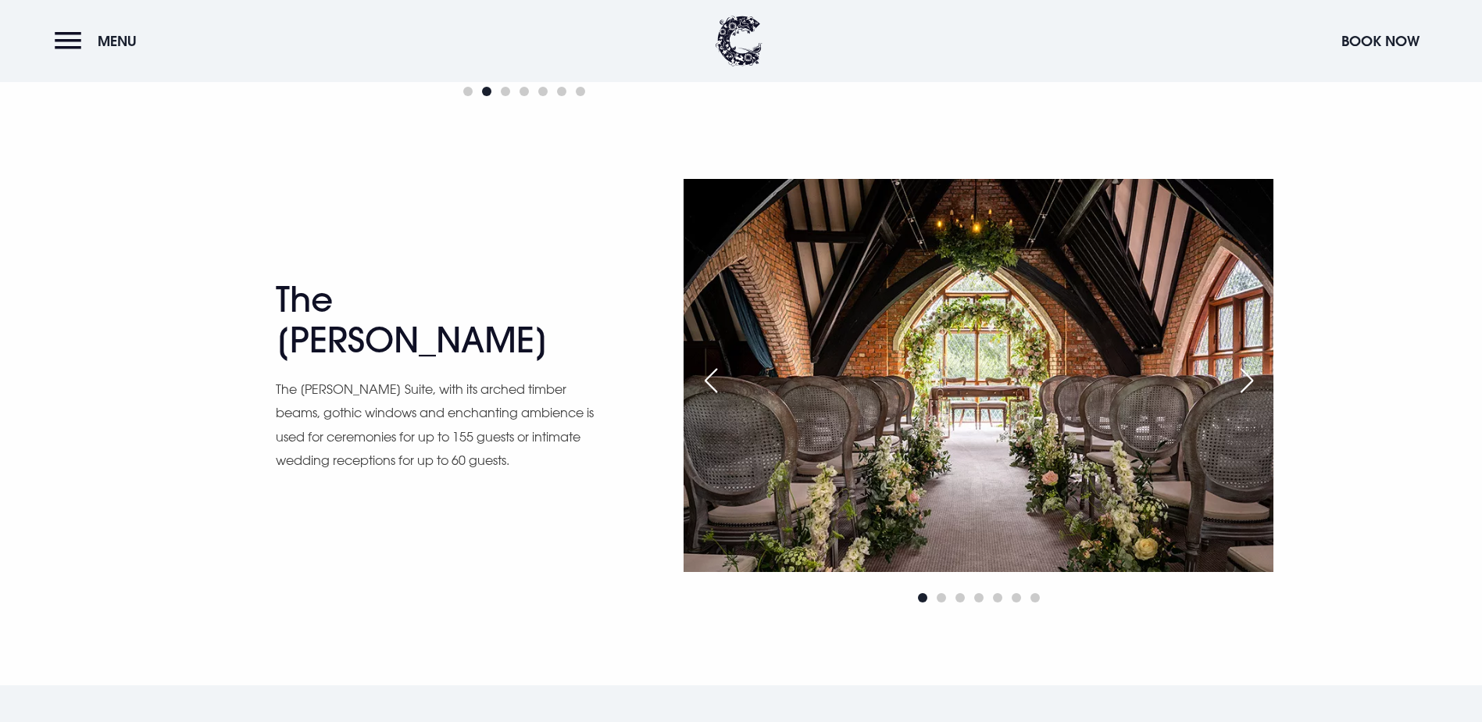
click at [1254, 384] on div "Next slide" at bounding box center [1246, 380] width 39 height 34
